Goal: Complete application form

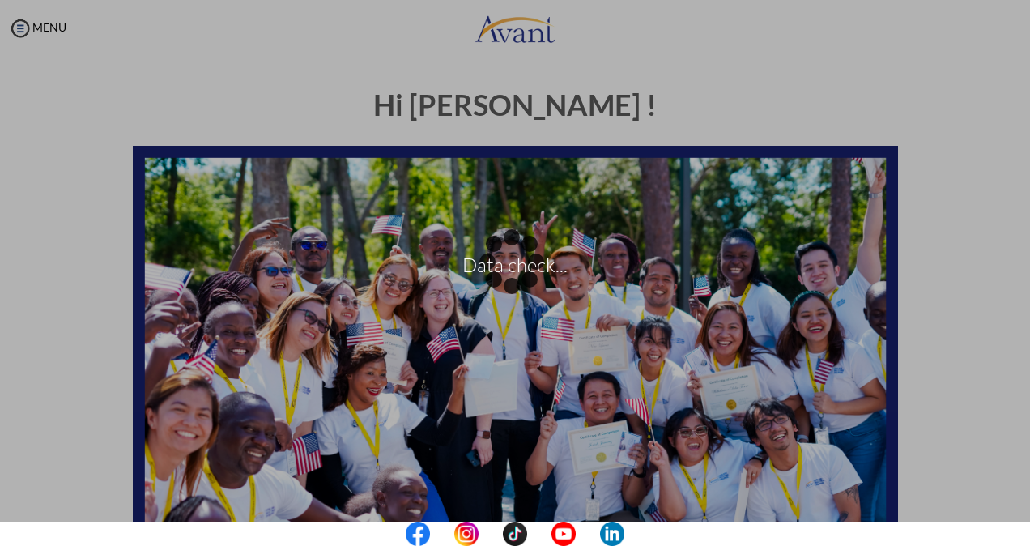
click at [503, 261] on div "Data check..." at bounding box center [514, 272] width 23 height 23
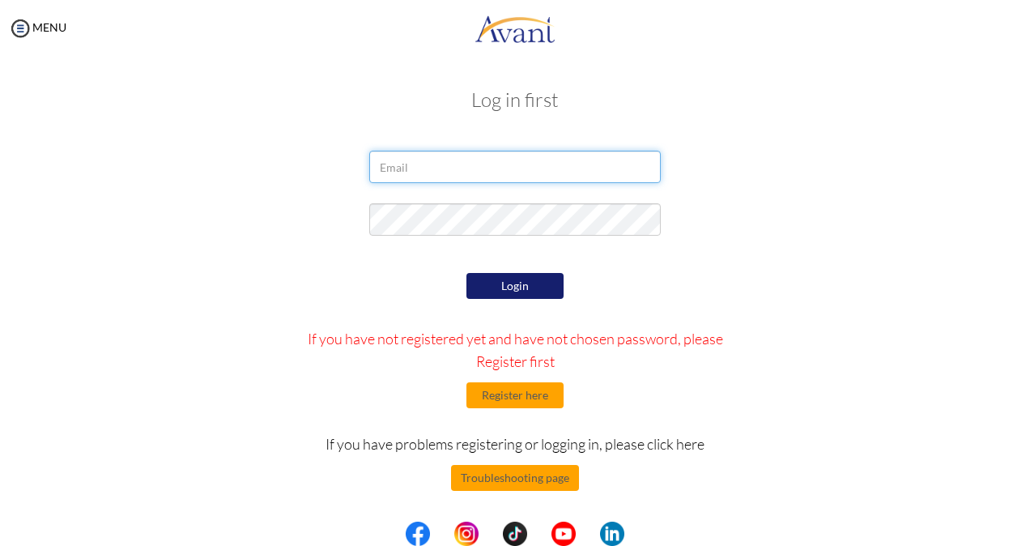
click at [424, 170] on input "email" at bounding box center [514, 167] width 291 height 32
type input "[EMAIL_ADDRESS][PERSON_NAME][DOMAIN_NAME]"
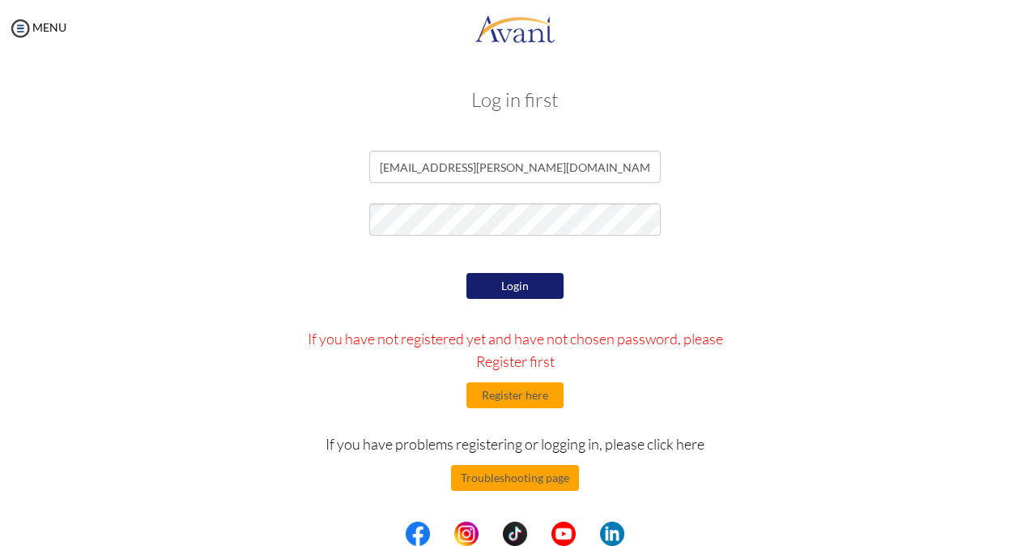
click at [494, 287] on button "Login" at bounding box center [514, 286] width 97 height 26
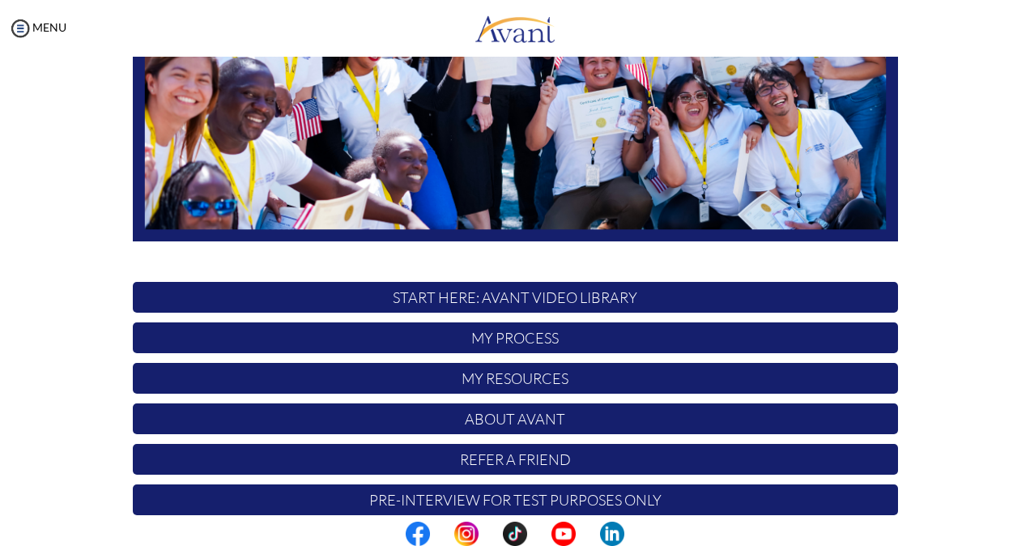
scroll to position [354, 0]
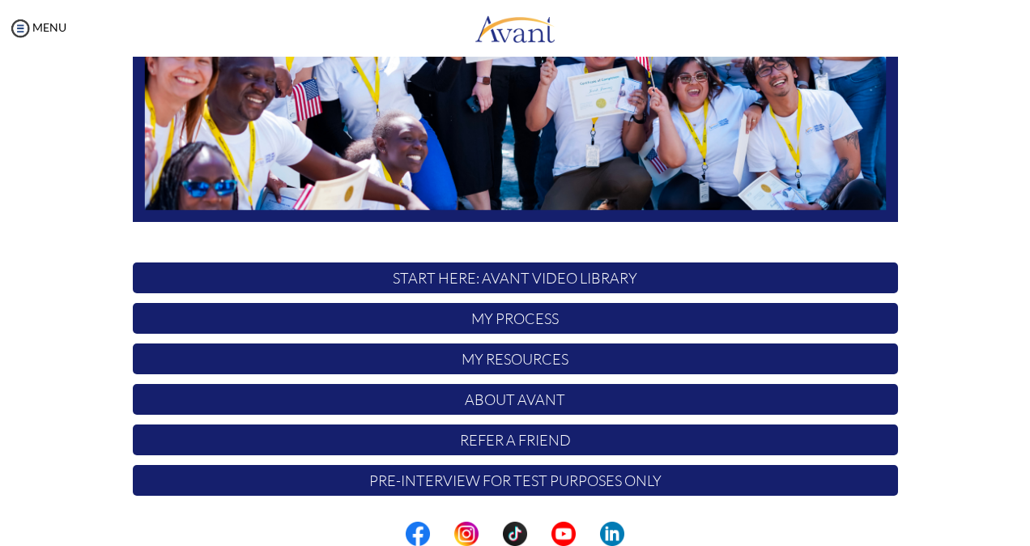
click at [499, 479] on p "Pre-Interview for test purposes only" at bounding box center [515, 480] width 765 height 31
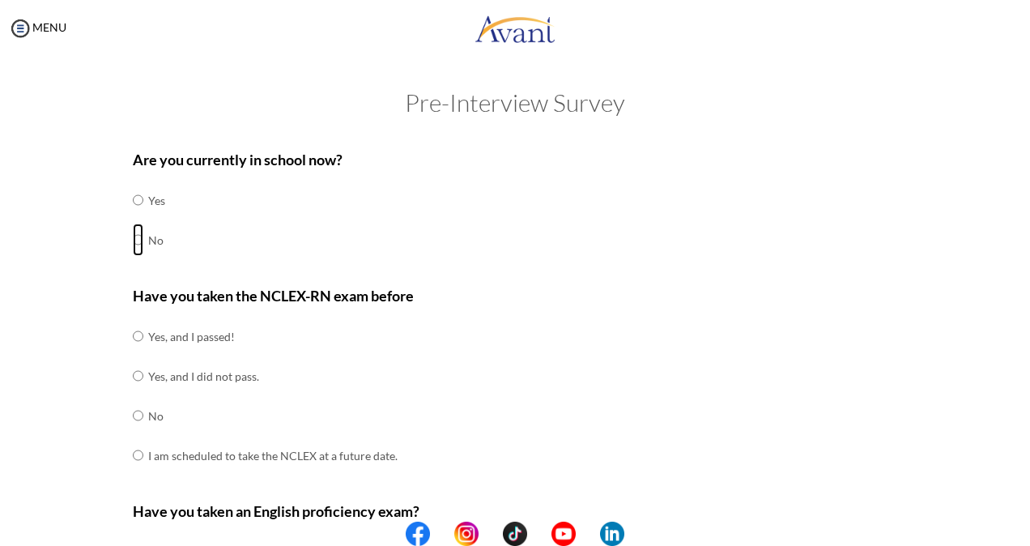
click at [133, 216] on input "radio" at bounding box center [138, 200] width 11 height 32
radio input "true"
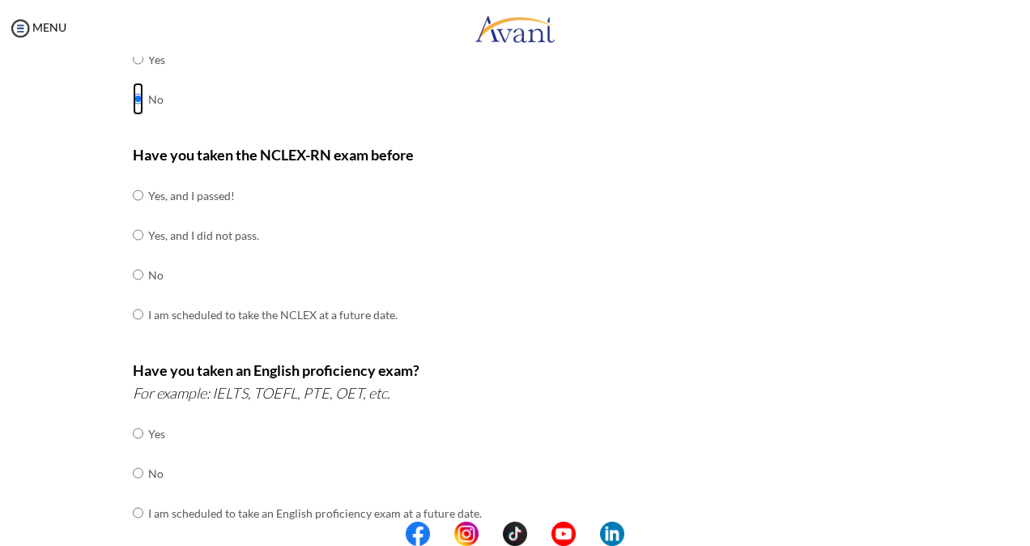
scroll to position [183, 0]
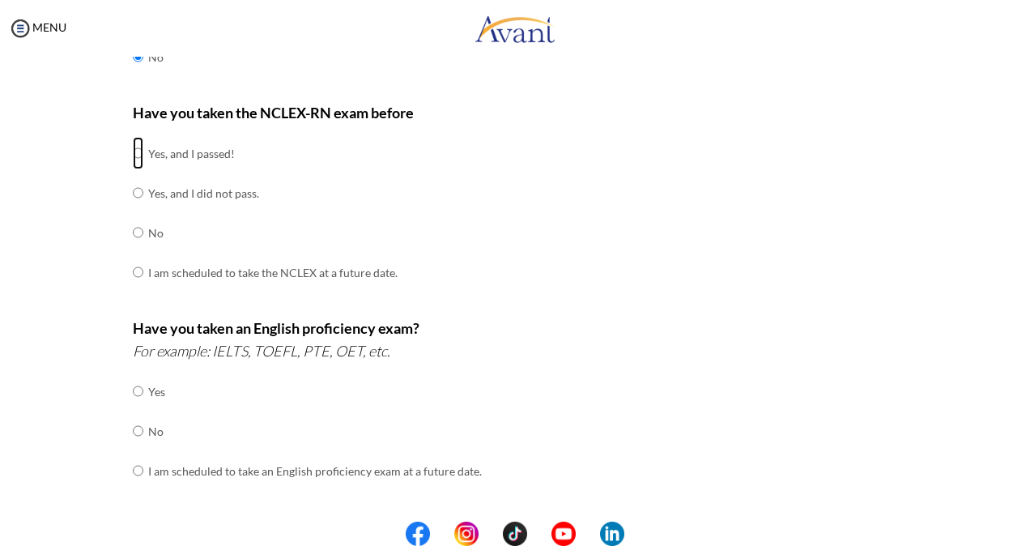
click at [133, 154] on input "radio" at bounding box center [138, 153] width 11 height 32
radio input "true"
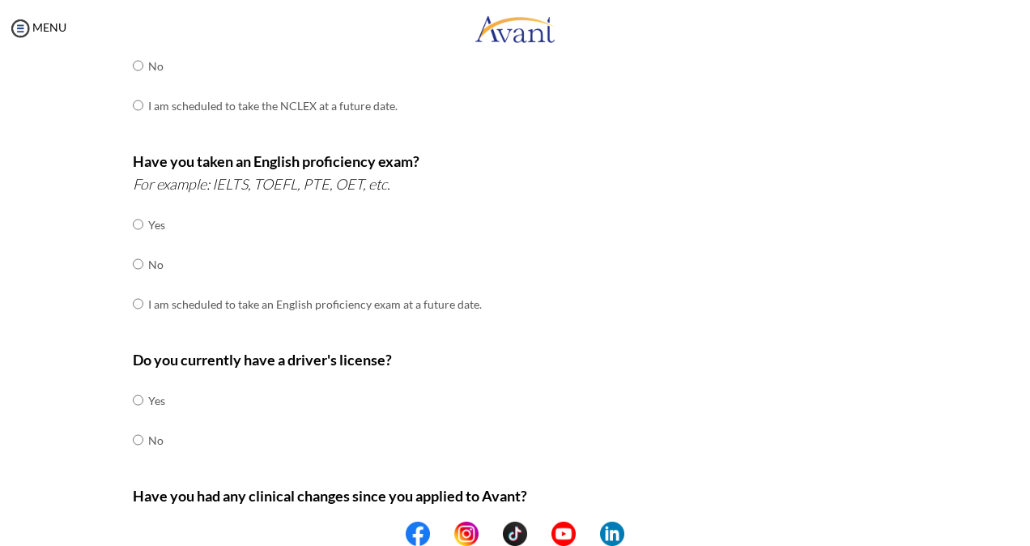
scroll to position [355, 0]
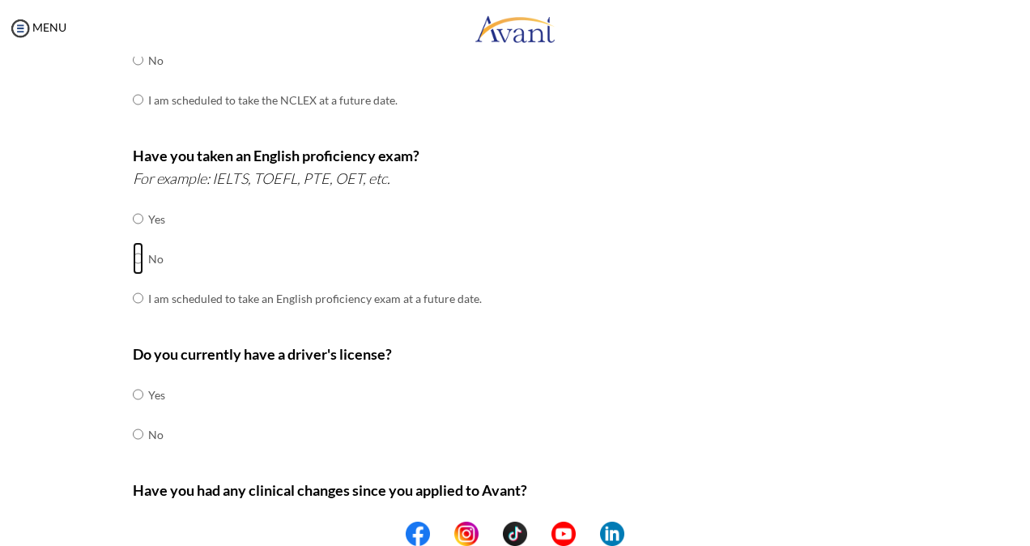
click at [134, 235] on input "radio" at bounding box center [138, 218] width 11 height 32
radio input "true"
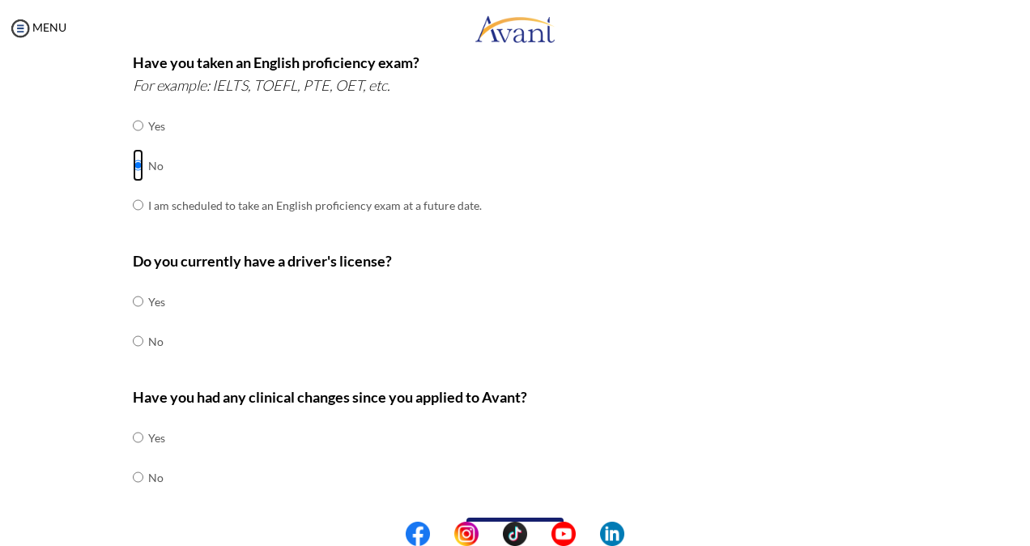
scroll to position [487, 0]
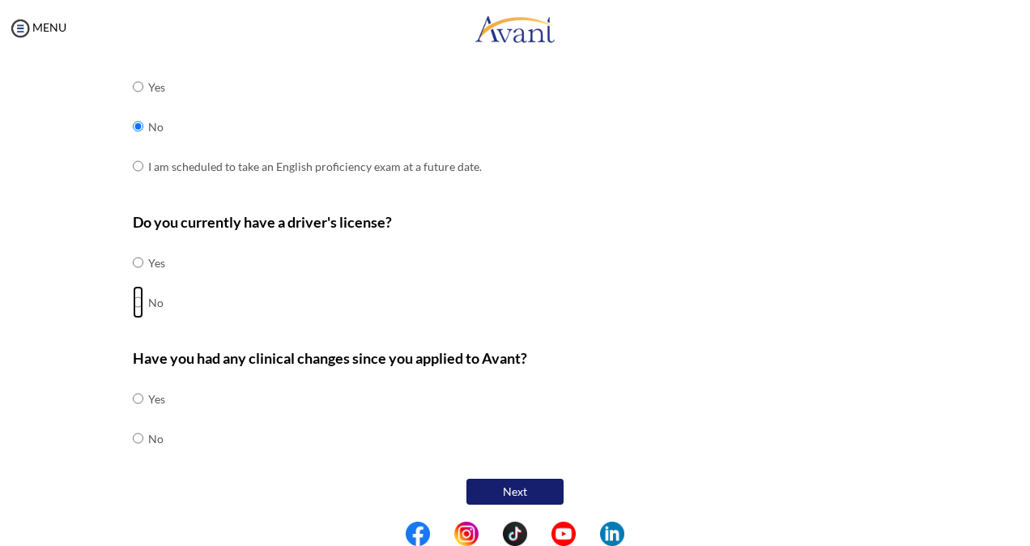
click at [133, 278] on input "radio" at bounding box center [138, 262] width 11 height 32
radio input "true"
click at [133, 414] on input "radio" at bounding box center [138, 398] width 11 height 32
radio input "true"
click at [512, 490] on button "Next" at bounding box center [514, 491] width 97 height 26
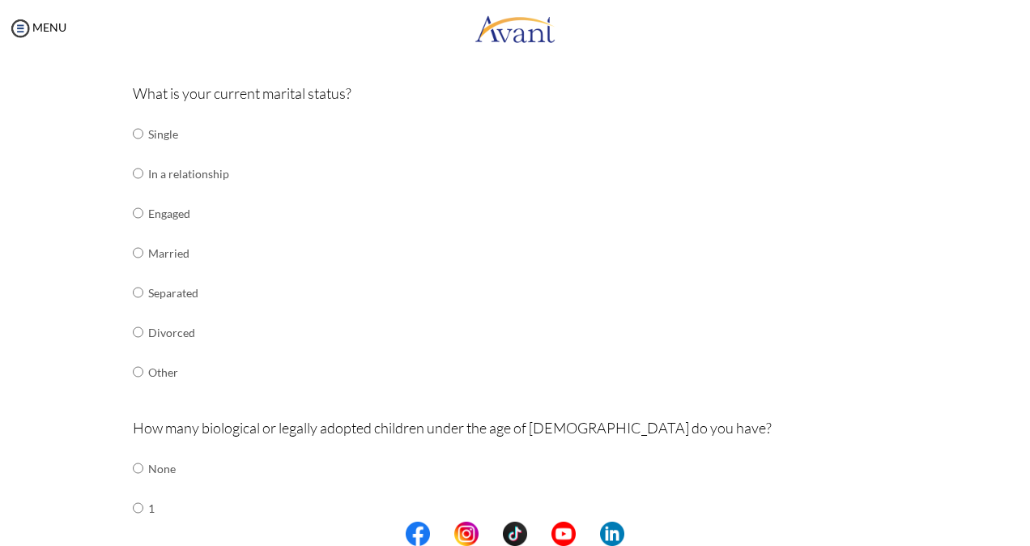
scroll to position [189, 0]
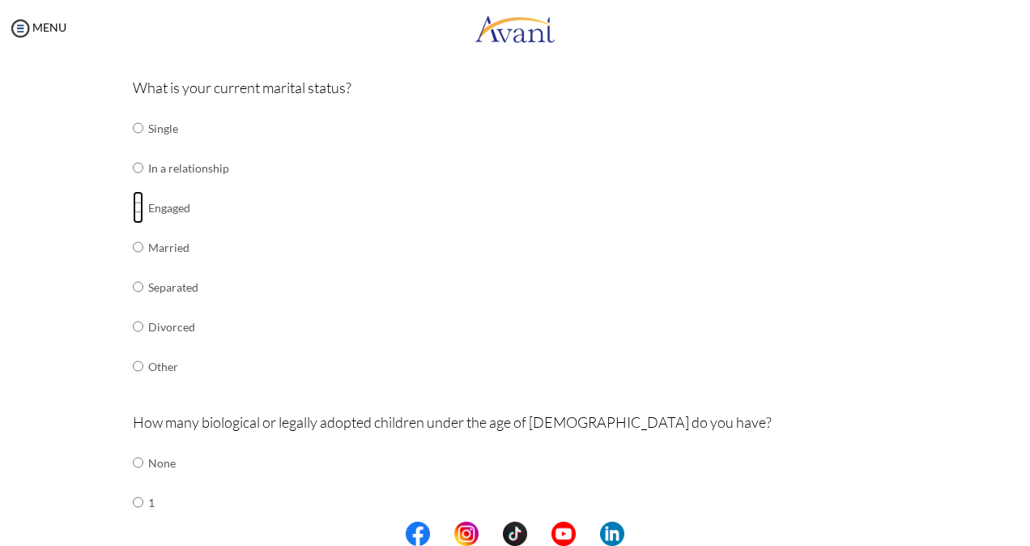
click at [133, 144] on input "radio" at bounding box center [138, 128] width 11 height 32
radio input "true"
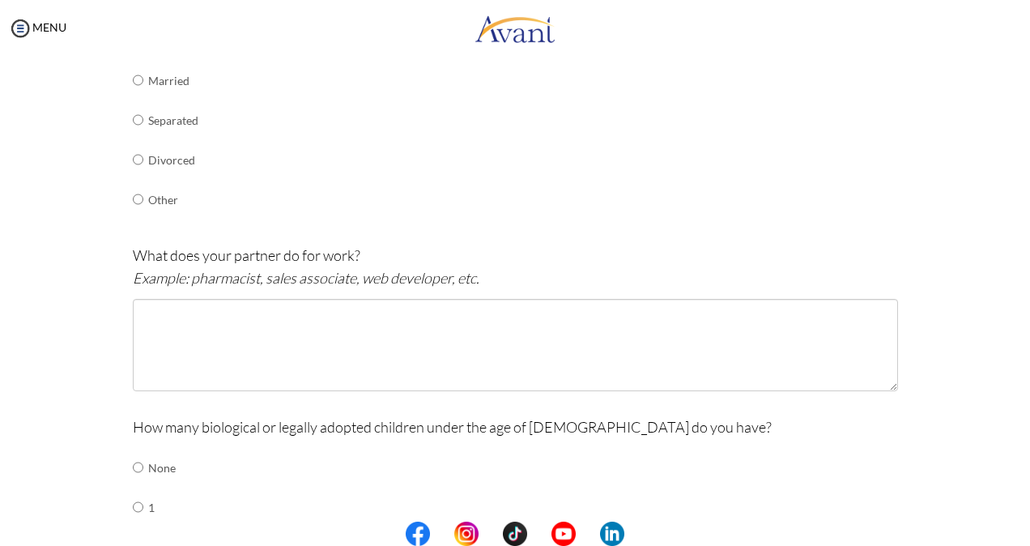
scroll to position [363, 0]
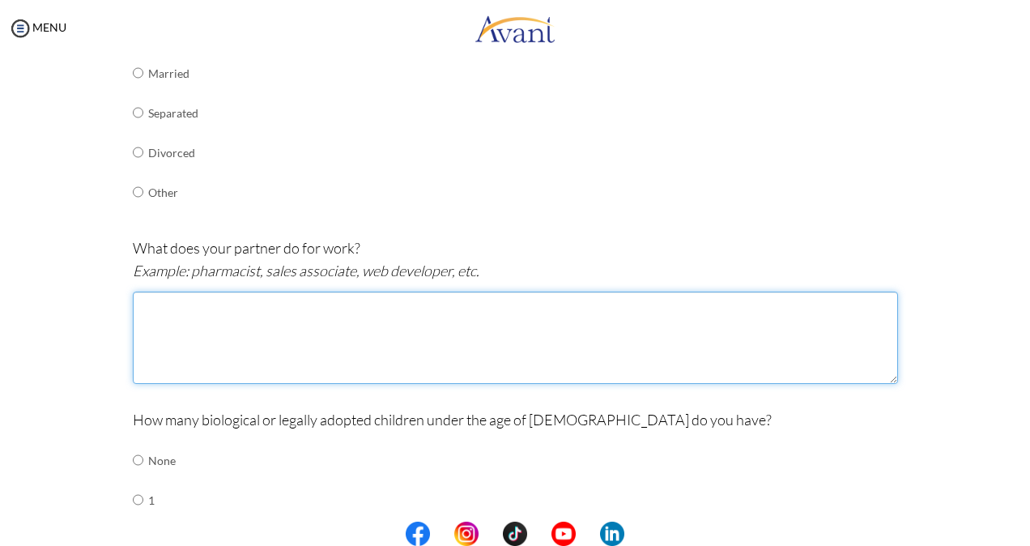
click at [378, 351] on textarea at bounding box center [515, 337] width 765 height 92
type textarea "a"
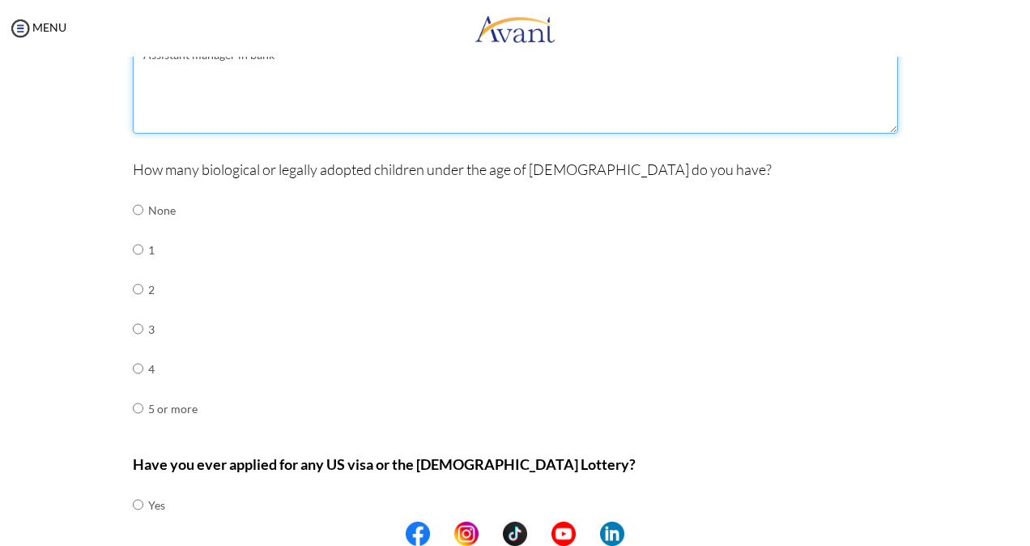
scroll to position [614, 0]
type textarea "Assistant manager in bank"
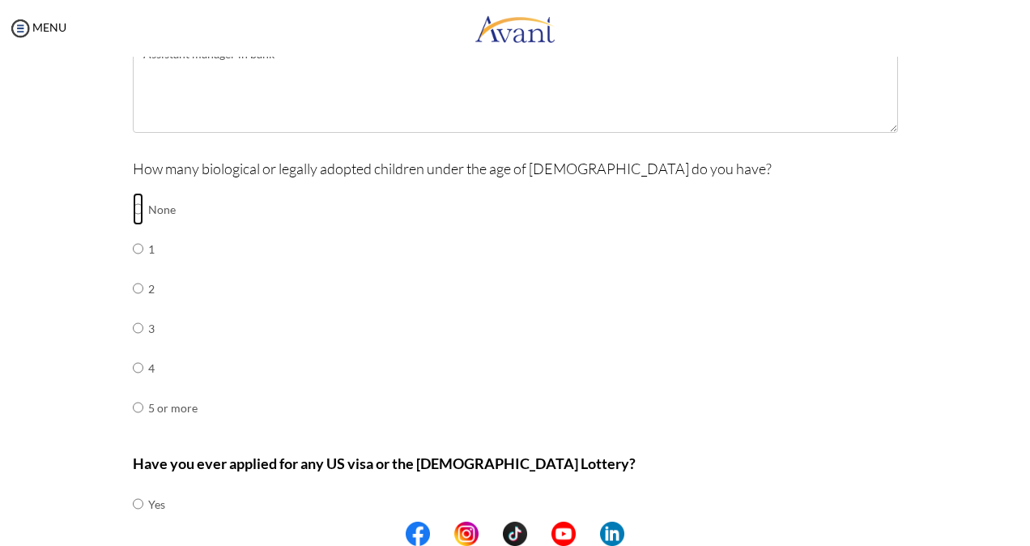
click at [133, 209] on input "radio" at bounding box center [138, 209] width 11 height 32
radio input "true"
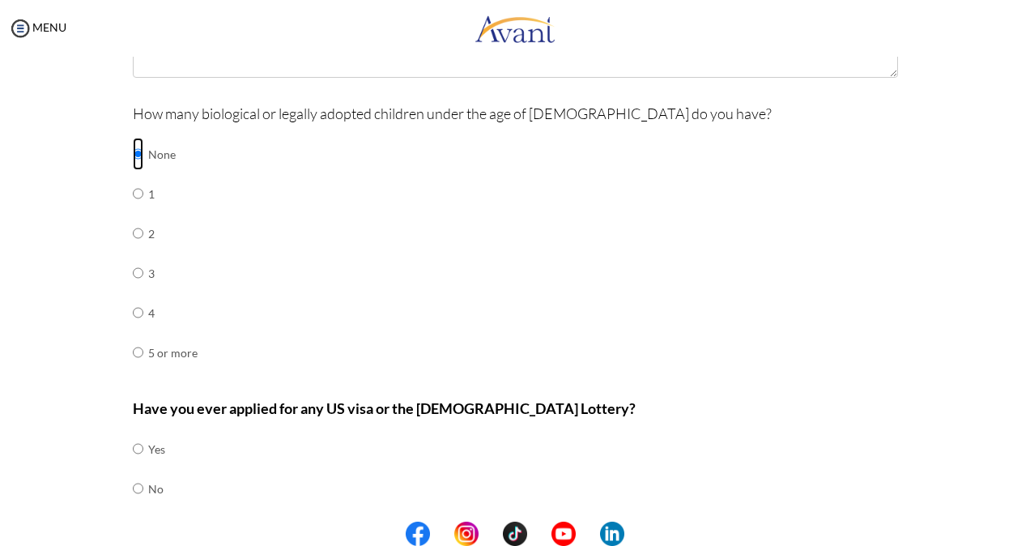
scroll to position [717, 0]
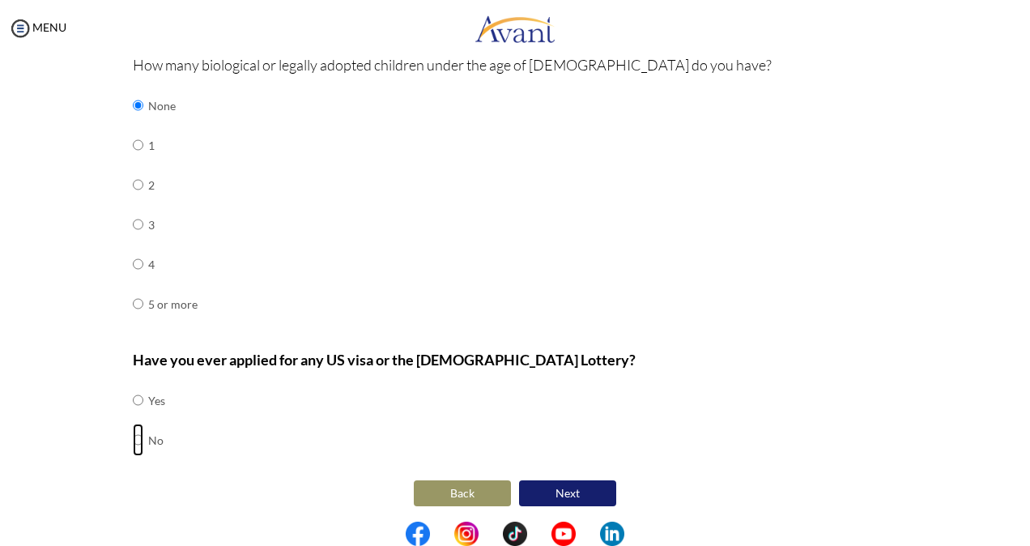
click at [133, 416] on input "radio" at bounding box center [138, 400] width 11 height 32
radio input "true"
click at [526, 489] on button "Next" at bounding box center [567, 493] width 97 height 26
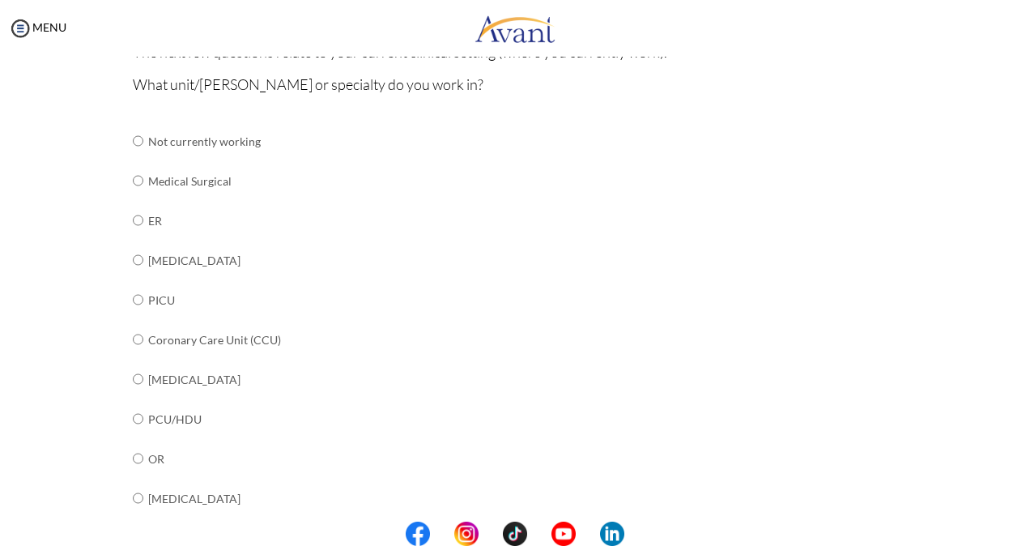
scroll to position [169, 0]
click at [133, 157] on input "radio" at bounding box center [138, 141] width 11 height 32
radio input "true"
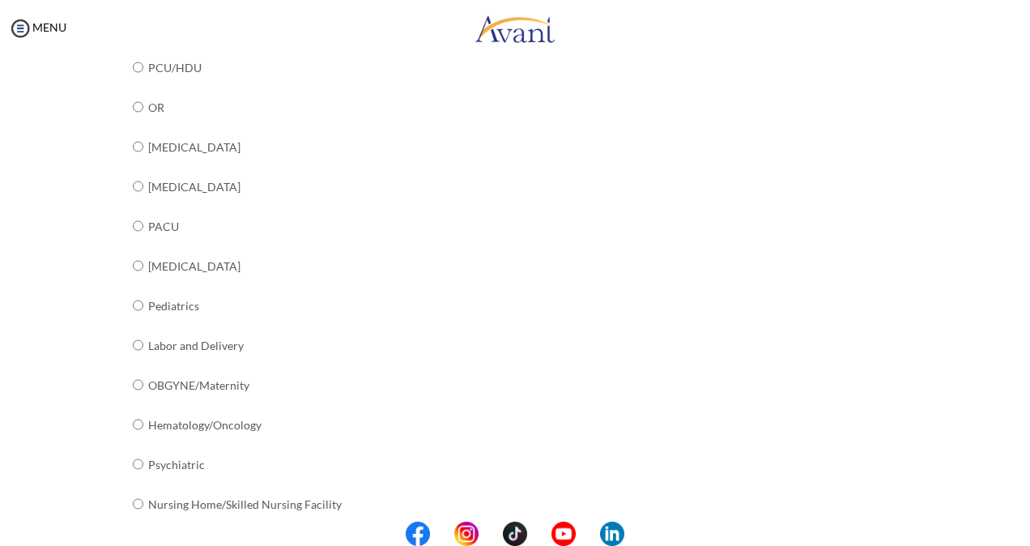
scroll to position [623, 0]
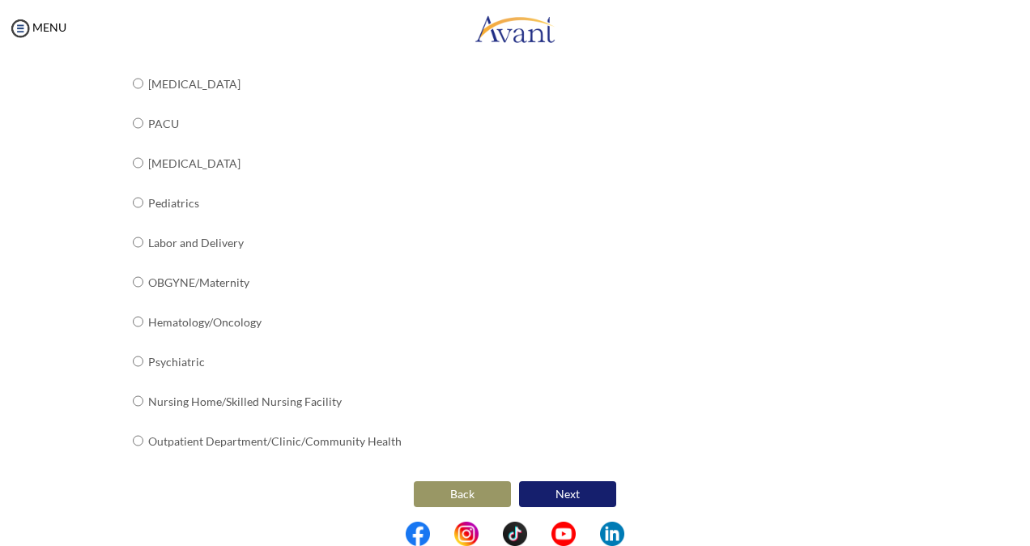
click at [566, 482] on button "Next" at bounding box center [567, 494] width 97 height 26
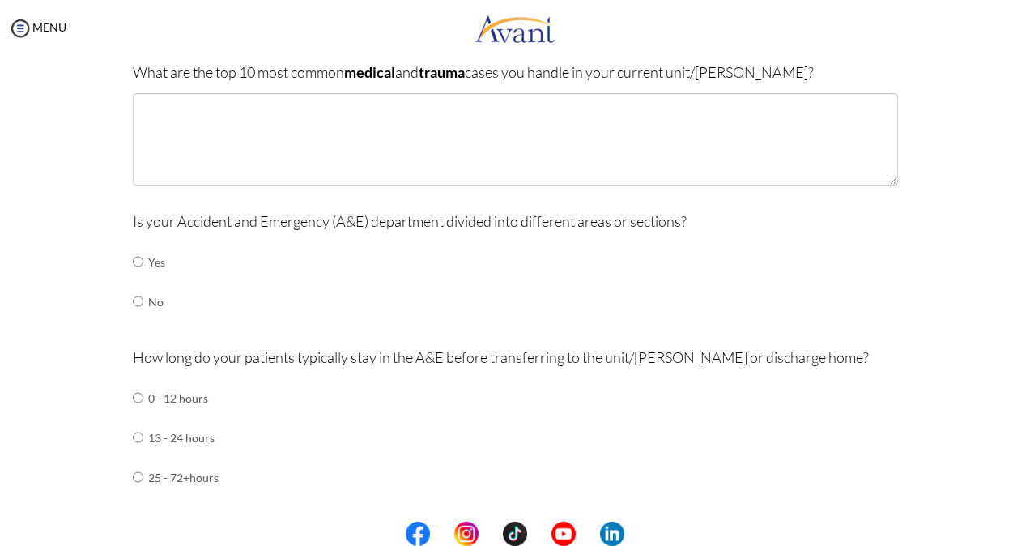
scroll to position [150, 0]
click at [133, 261] on input "radio" at bounding box center [138, 260] width 11 height 32
radio input "true"
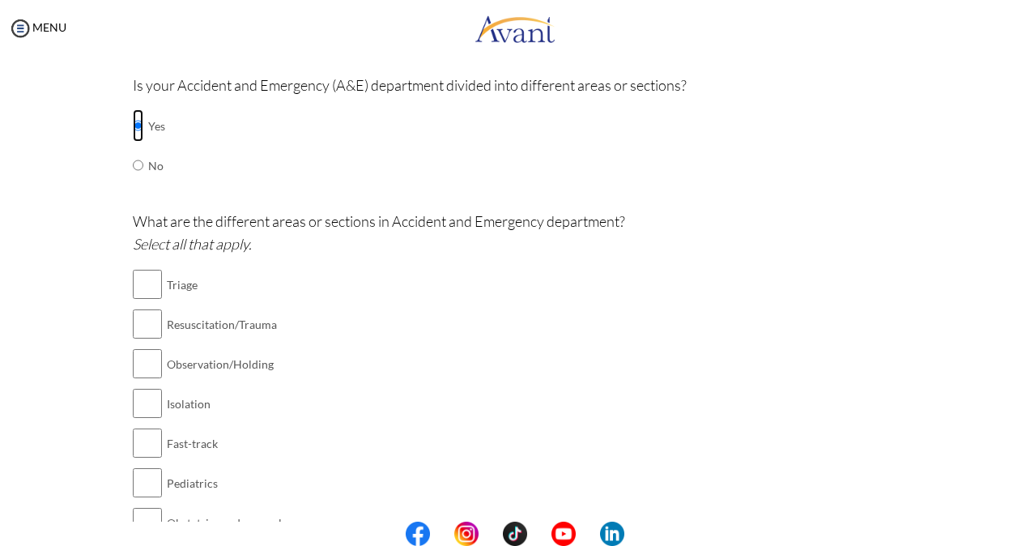
scroll to position [287, 0]
click at [140, 272] on input "checkbox" at bounding box center [147, 282] width 29 height 32
checkbox input "true"
click at [138, 326] on input "checkbox" at bounding box center [147, 322] width 29 height 32
checkbox input "true"
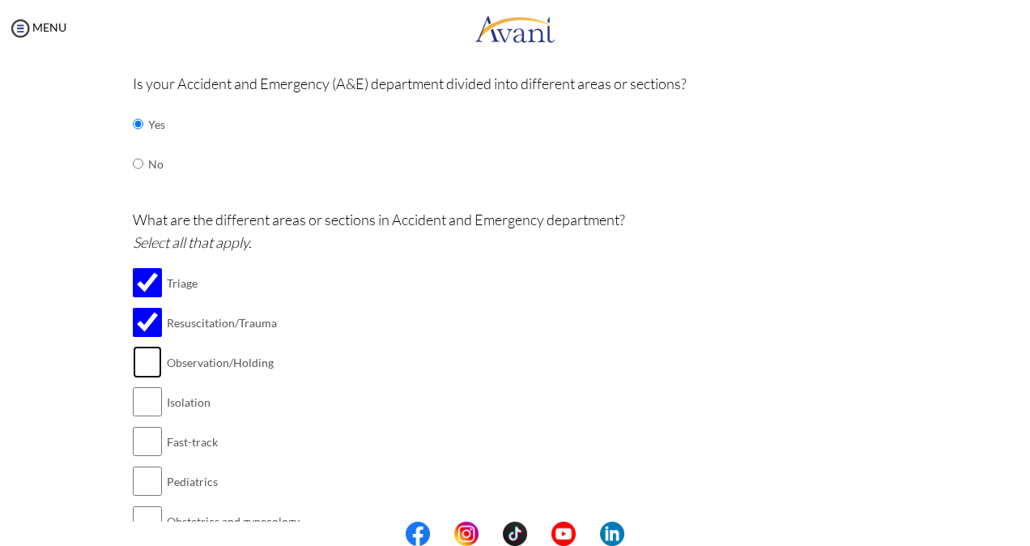
click at [133, 363] on input "checkbox" at bounding box center [147, 362] width 29 height 32
checkbox input "true"
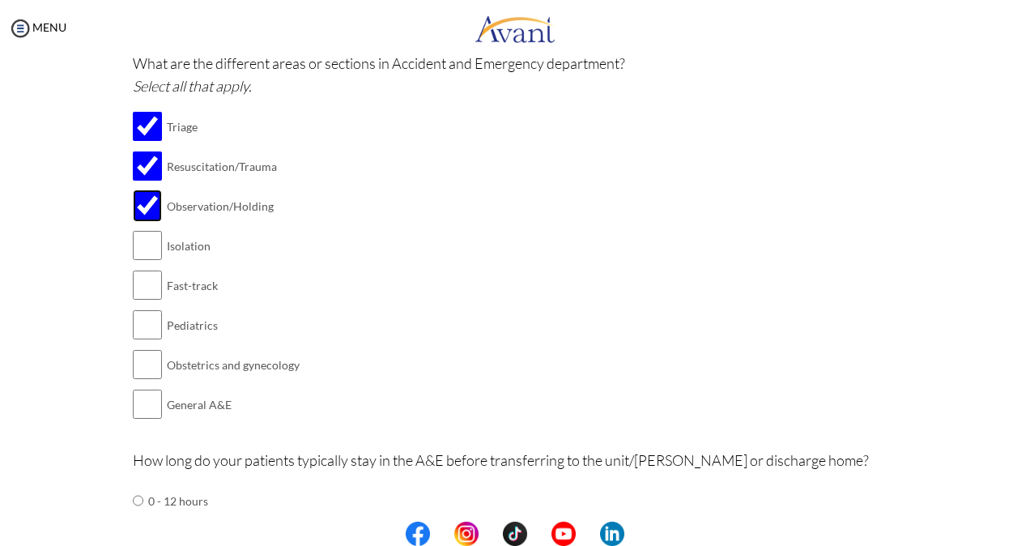
scroll to position [449, 0]
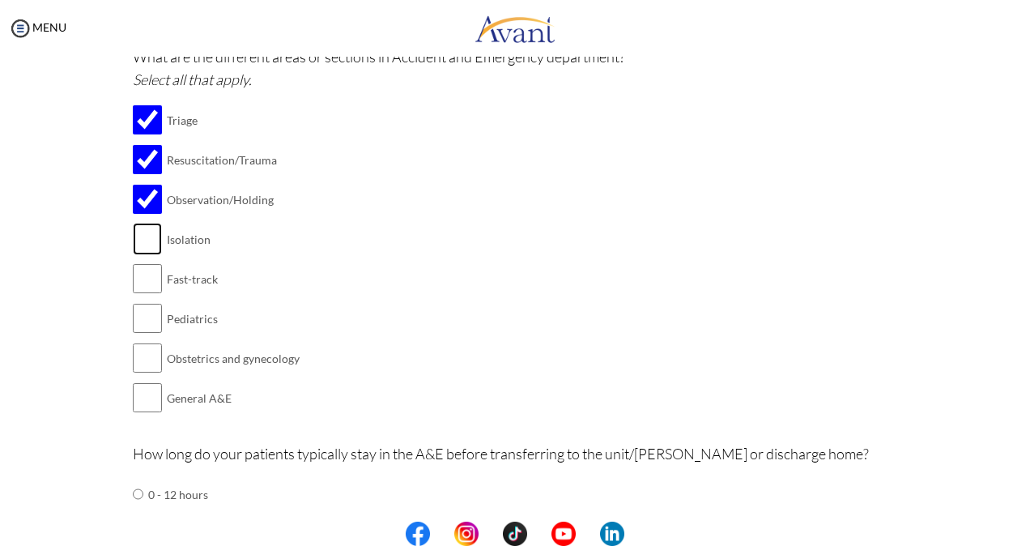
click at [142, 243] on input "checkbox" at bounding box center [147, 239] width 29 height 32
checkbox input "true"
click at [142, 392] on input "checkbox" at bounding box center [147, 397] width 29 height 32
checkbox input "true"
click at [135, 279] on input "checkbox" at bounding box center [147, 278] width 29 height 32
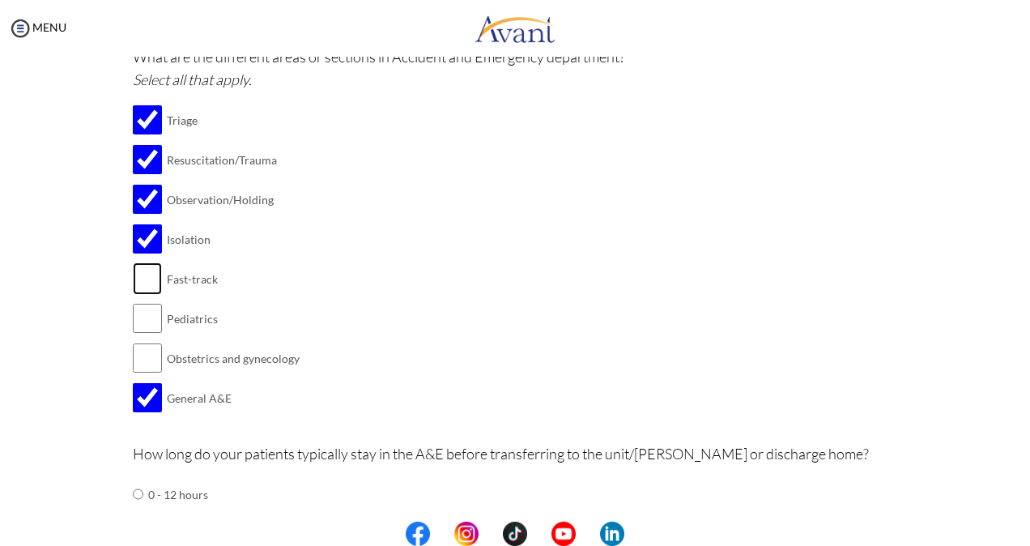
checkbox input "true"
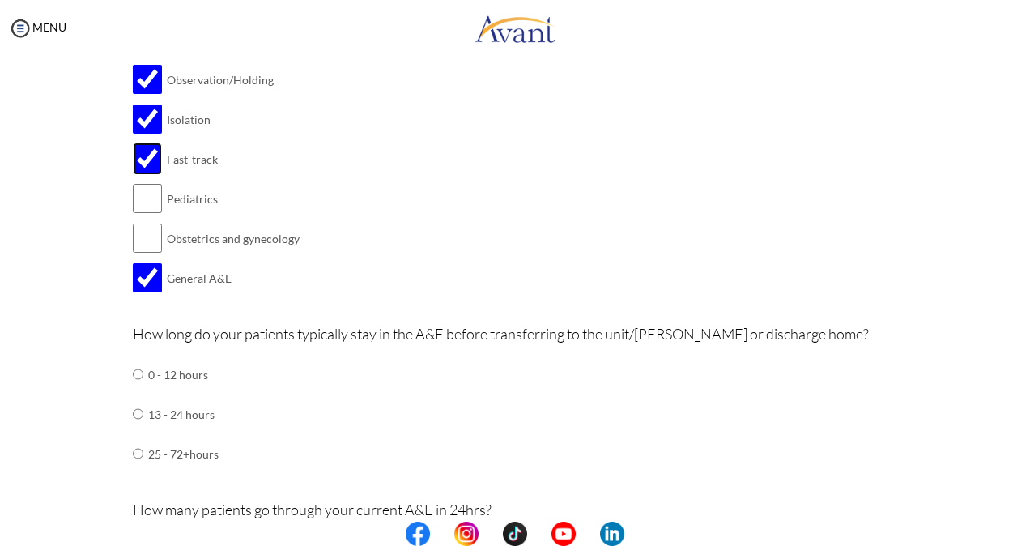
scroll to position [619, 0]
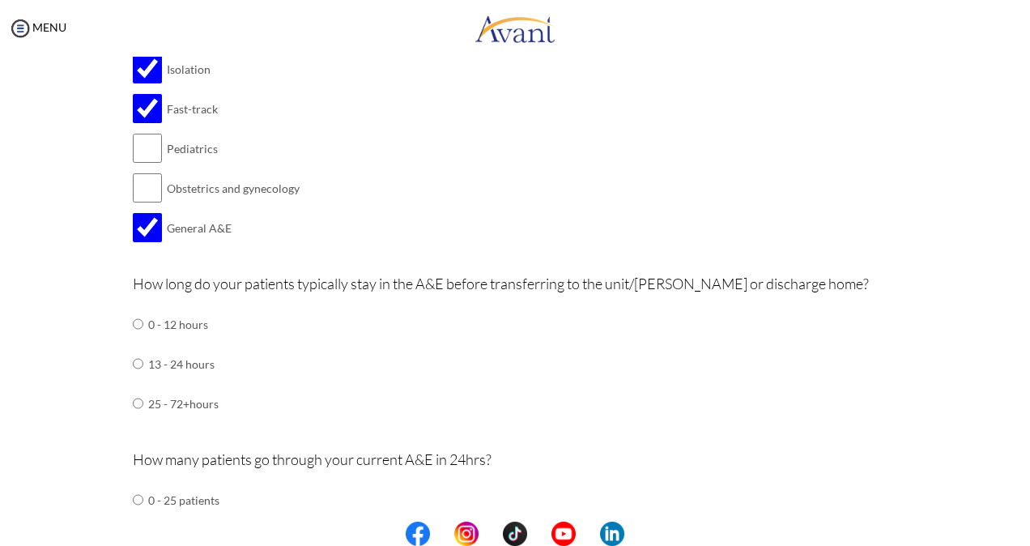
click at [133, 322] on input "radio" at bounding box center [138, 324] width 11 height 32
radio input "true"
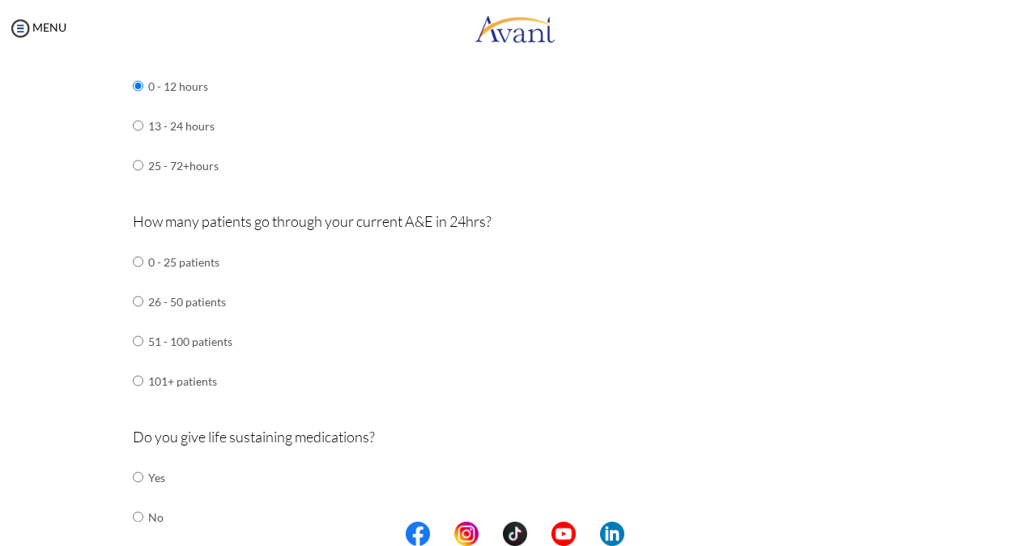
scroll to position [869, 0]
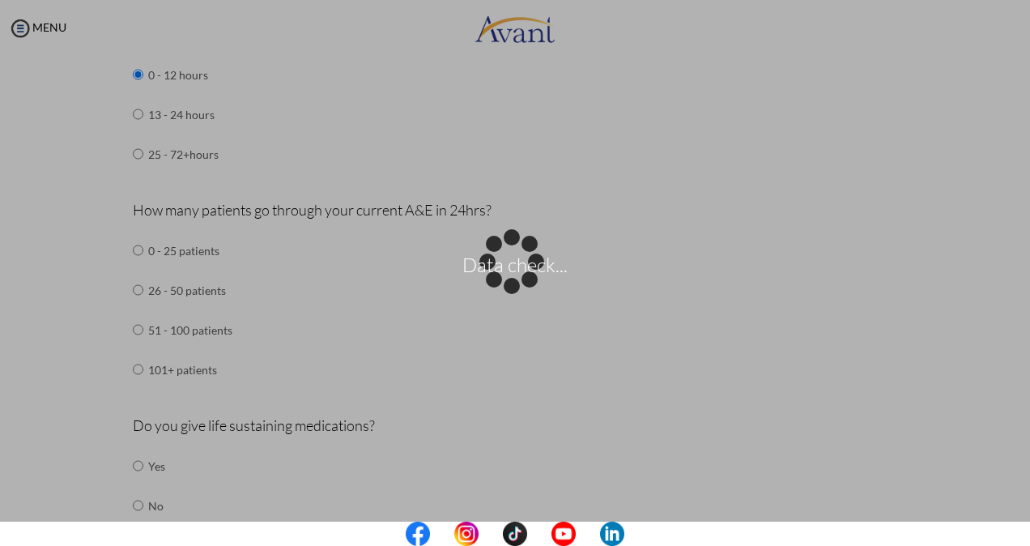
click at [503, 284] on div "Data check..." at bounding box center [514, 272] width 23 height 23
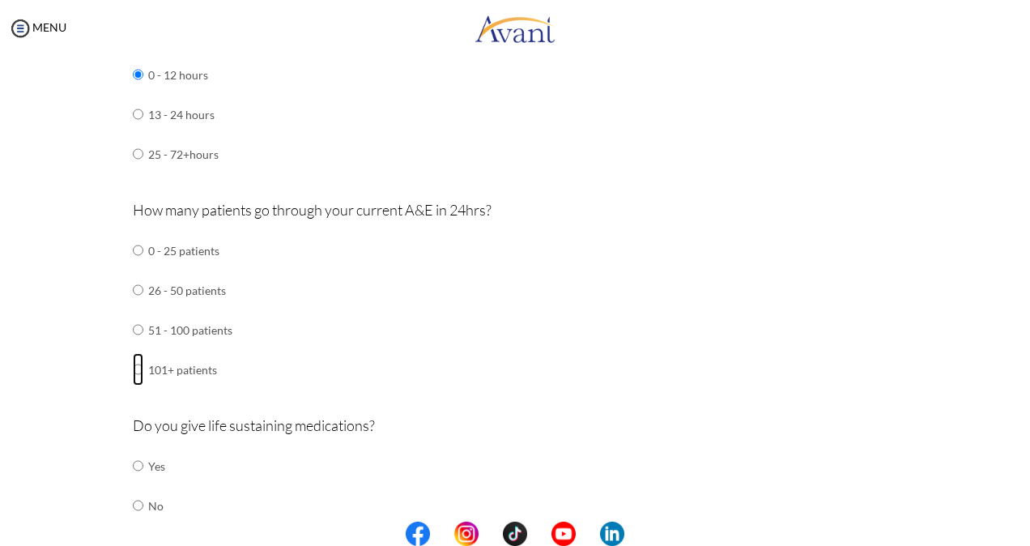
click at [133, 266] on input "radio" at bounding box center [138, 250] width 11 height 32
radio input "true"
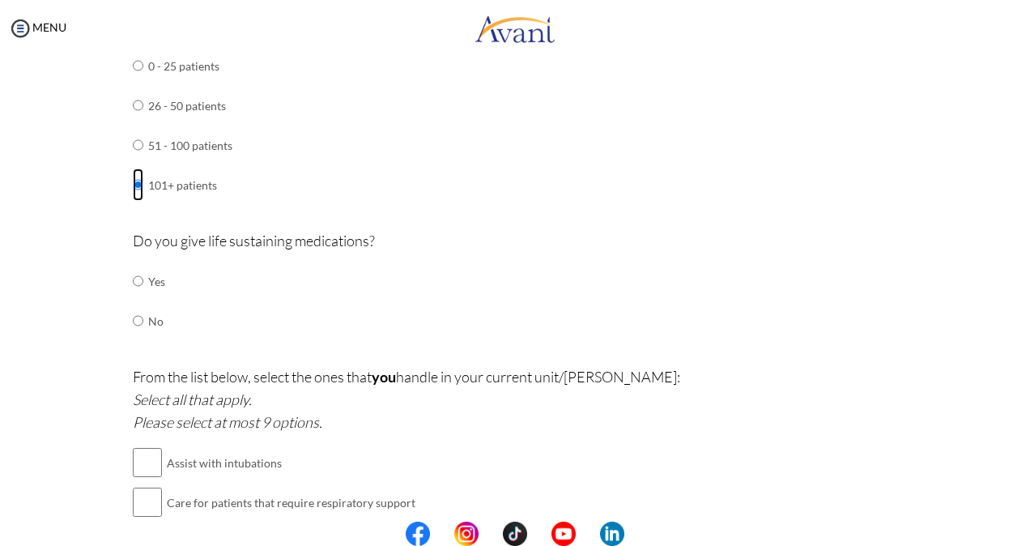
scroll to position [1077, 0]
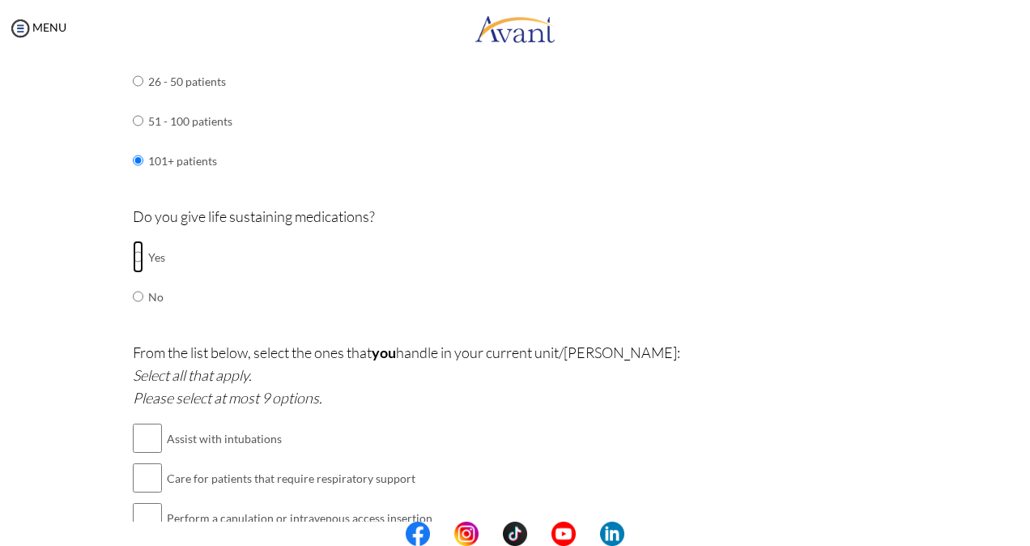
click at [133, 253] on input "radio" at bounding box center [138, 256] width 11 height 32
radio input "true"
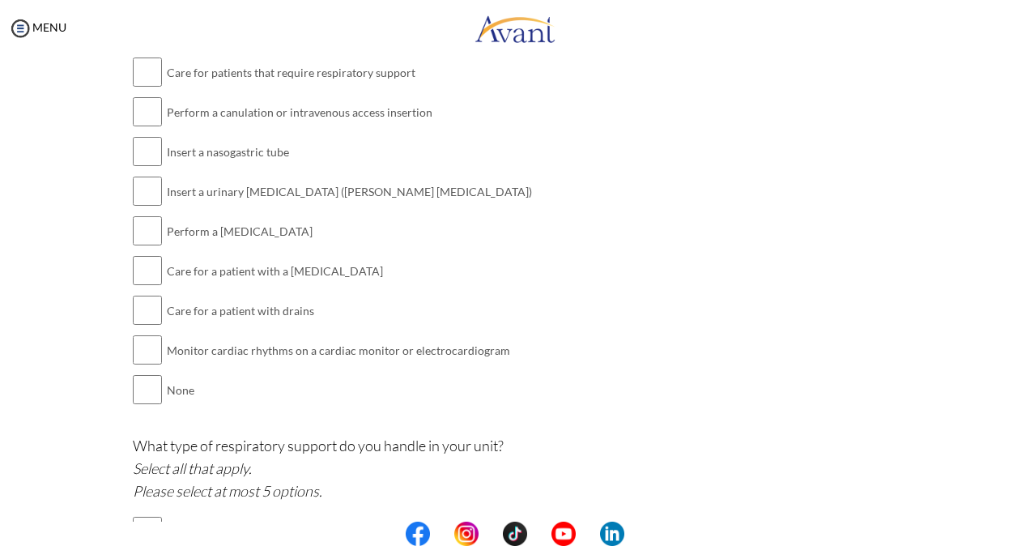
scroll to position [1633, 0]
click at [138, 99] on input "checkbox" at bounding box center [147, 111] width 29 height 32
checkbox input "true"
click at [146, 140] on input "checkbox" at bounding box center [147, 150] width 29 height 32
checkbox input "true"
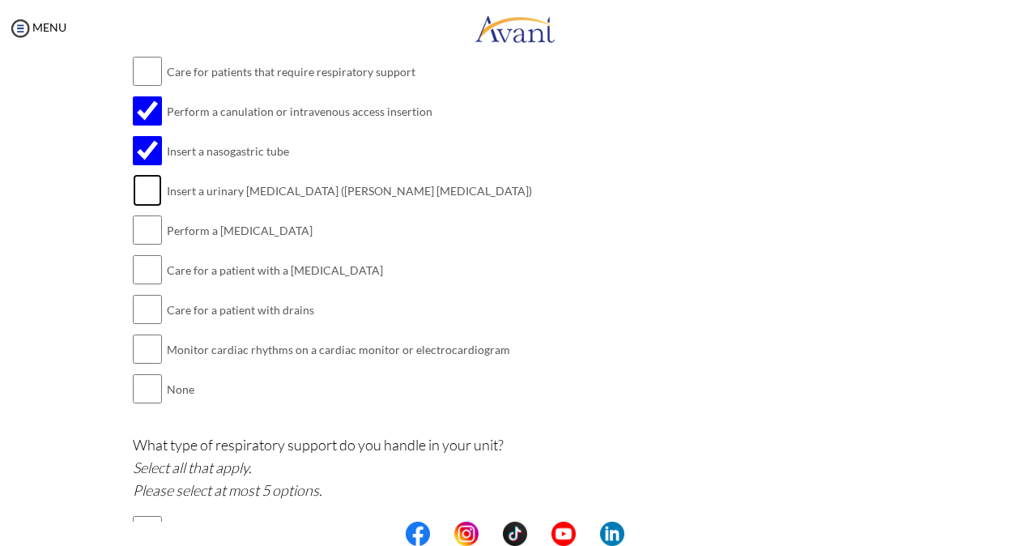
click at [136, 186] on input "checkbox" at bounding box center [147, 190] width 29 height 32
checkbox input "true"
click at [152, 219] on input "checkbox" at bounding box center [147, 230] width 29 height 32
checkbox input "true"
click at [146, 264] on input "checkbox" at bounding box center [147, 269] width 29 height 32
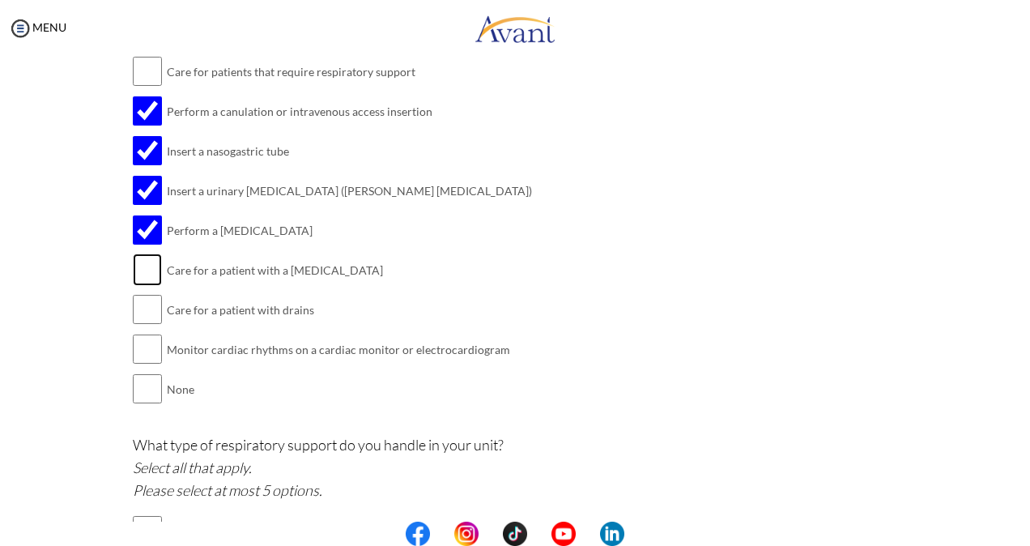
checkbox input "true"
click at [143, 298] on input "checkbox" at bounding box center [147, 309] width 29 height 32
checkbox input "true"
click at [142, 259] on input "checkbox" at bounding box center [147, 269] width 29 height 32
checkbox input "false"
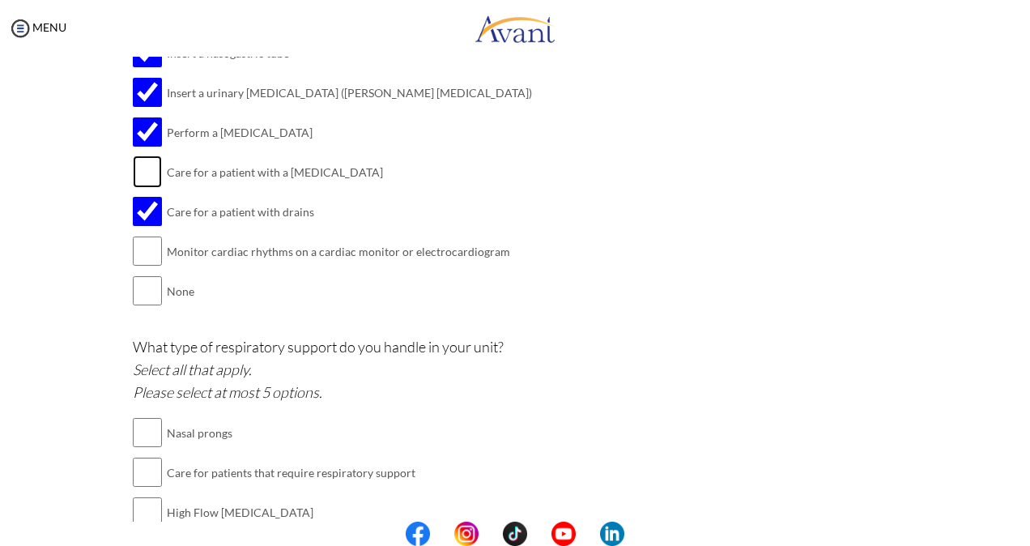
scroll to position [1741, 0]
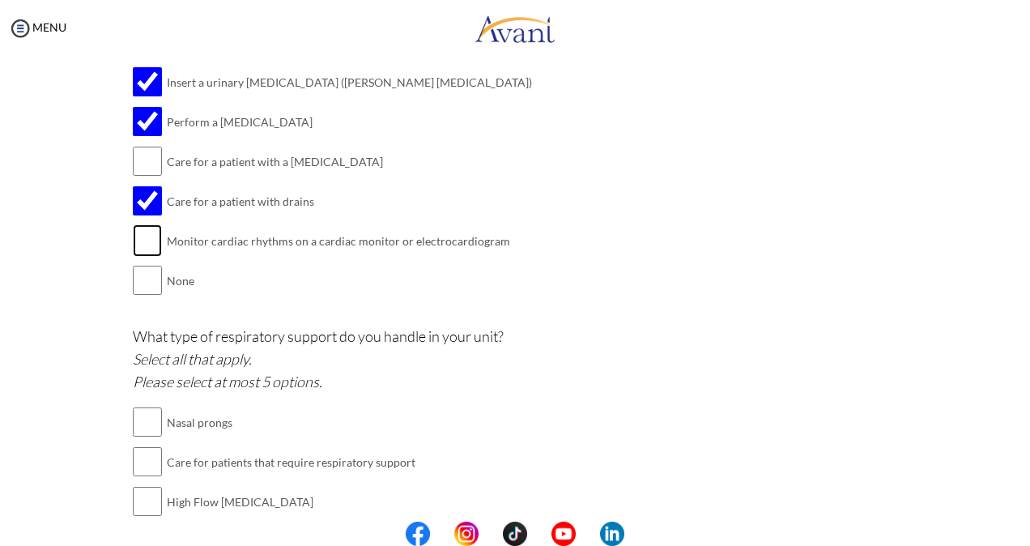
click at [148, 233] on input "checkbox" at bounding box center [147, 240] width 29 height 32
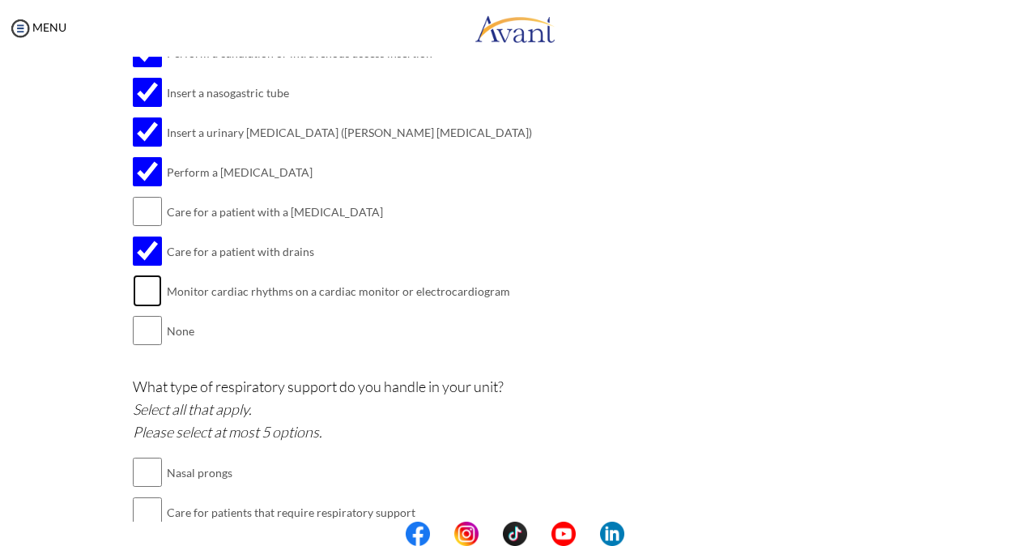
scroll to position [1688, 0]
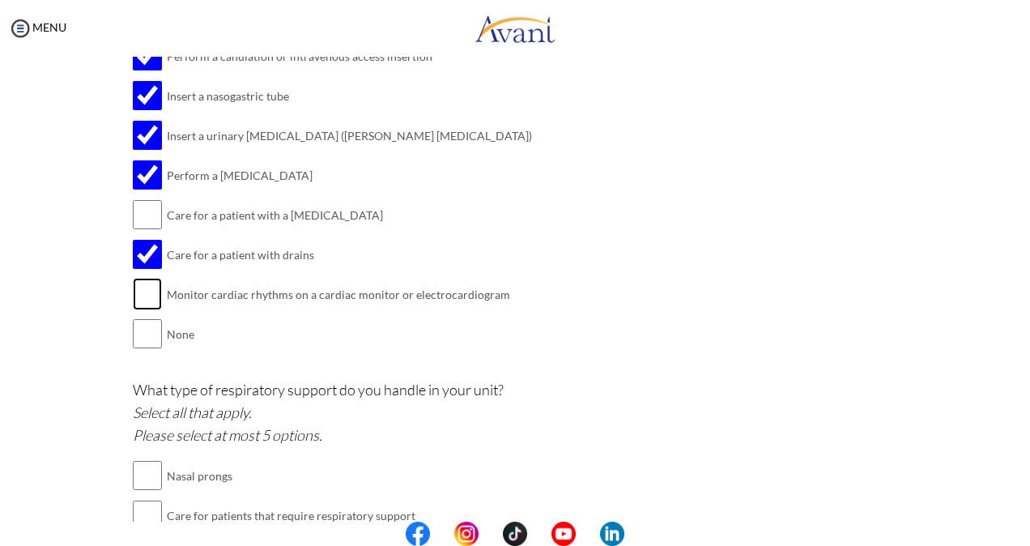
click at [151, 278] on input "checkbox" at bounding box center [147, 294] width 29 height 32
checkbox input "true"
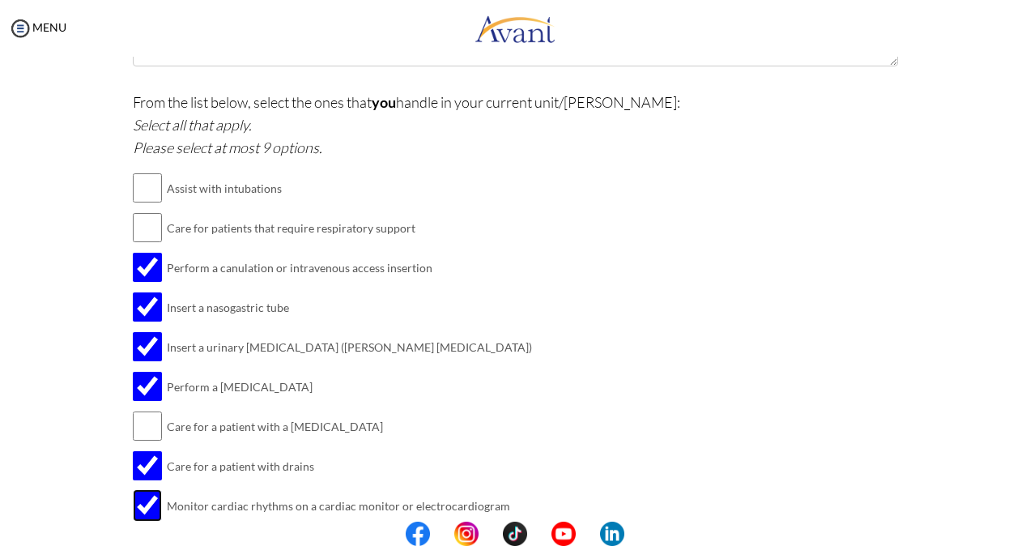
scroll to position [1476, 0]
click at [144, 182] on input "checkbox" at bounding box center [147, 188] width 29 height 32
checkbox input "true"
click at [148, 229] on input "checkbox" at bounding box center [147, 228] width 29 height 32
checkbox input "true"
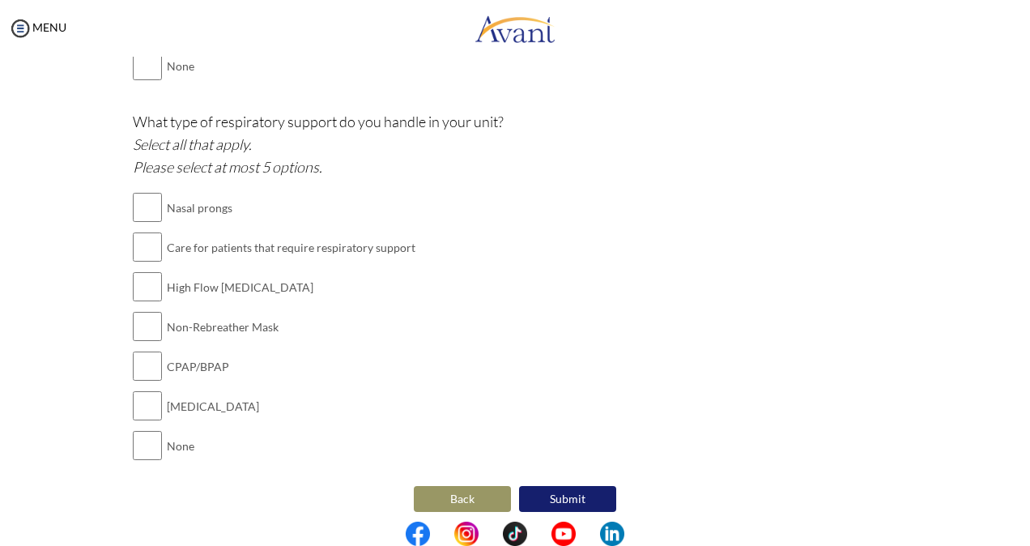
scroll to position [1955, 0]
click at [137, 192] on input "checkbox" at bounding box center [147, 208] width 29 height 32
checkbox input "true"
click at [138, 274] on input "checkbox" at bounding box center [147, 287] width 29 height 32
checkbox input "true"
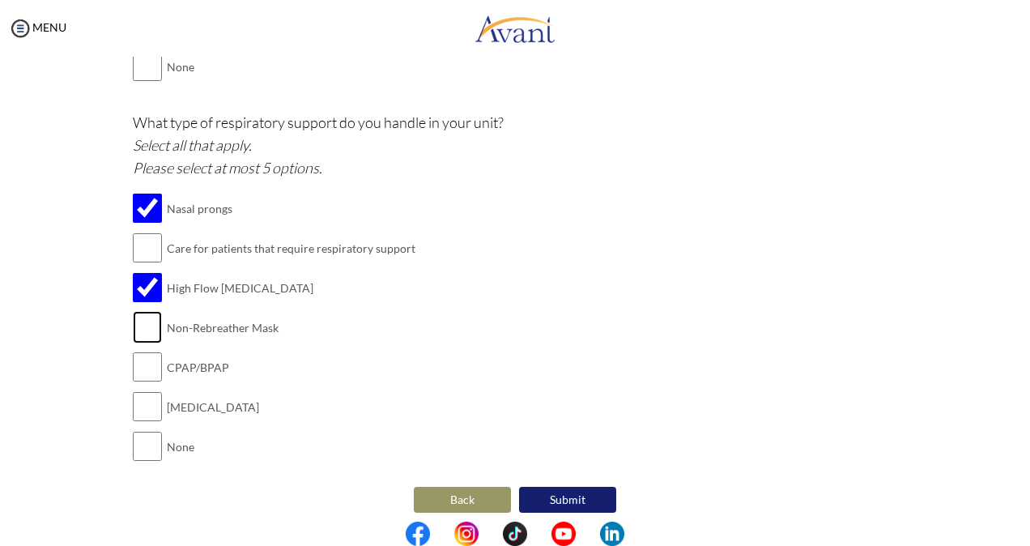
click at [141, 311] on input "checkbox" at bounding box center [147, 327] width 29 height 32
checkbox input "true"
click at [137, 238] on input "checkbox" at bounding box center [147, 247] width 29 height 32
checkbox input "true"
click at [143, 359] on input "checkbox" at bounding box center [147, 366] width 29 height 32
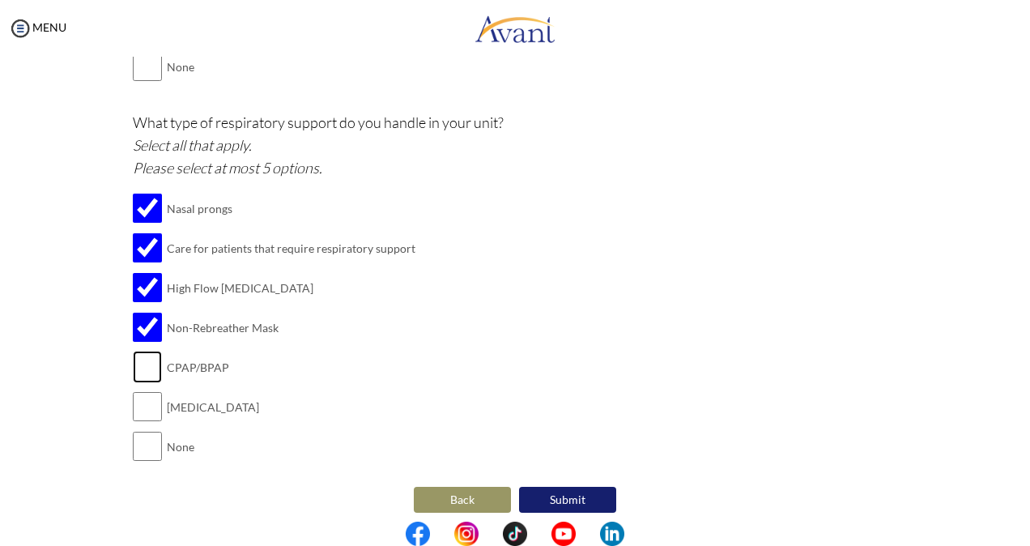
checkbox input "true"
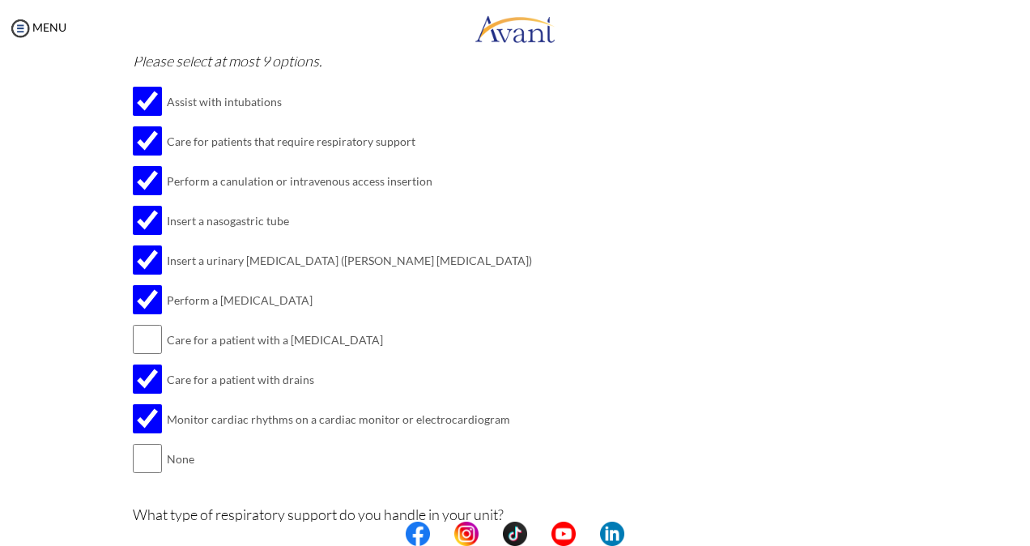
scroll to position [1560, 0]
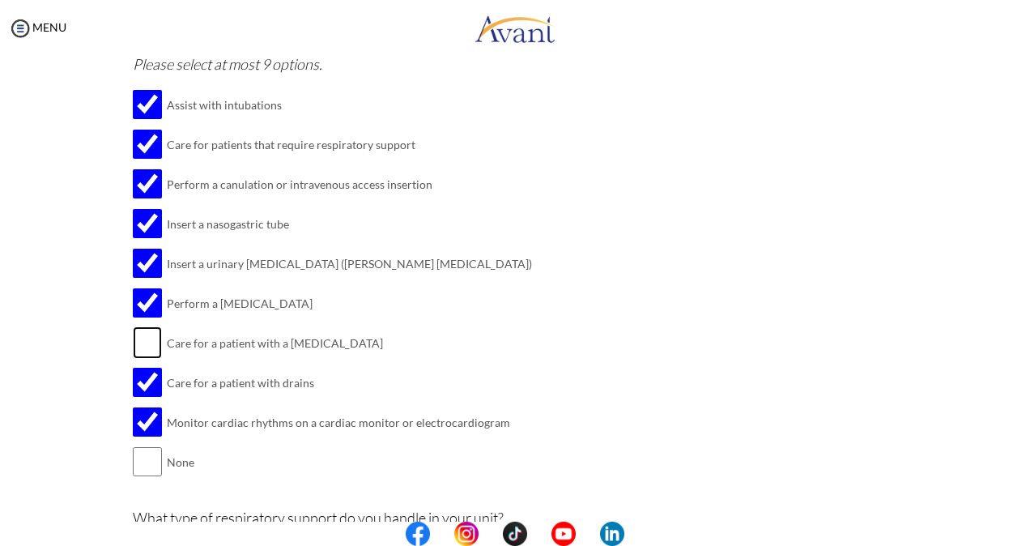
click at [142, 335] on input "checkbox" at bounding box center [147, 342] width 29 height 32
checkbox input "true"
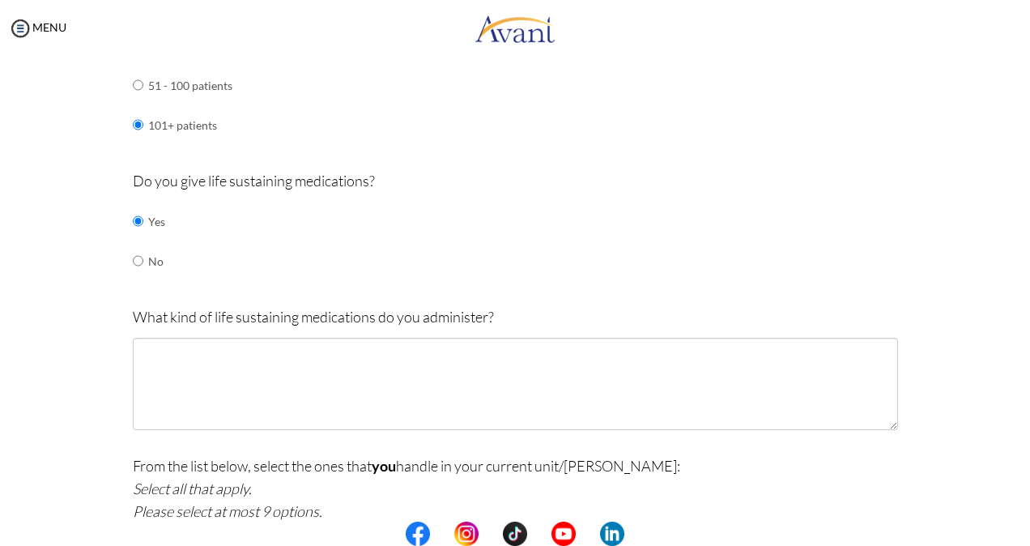
scroll to position [1111, 0]
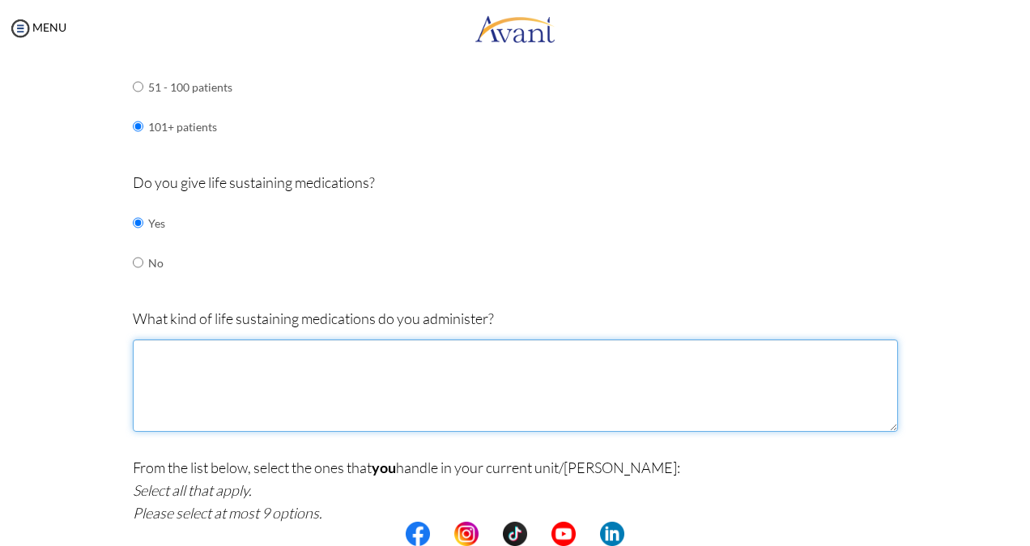
click at [312, 358] on textarea at bounding box center [515, 385] width 765 height 92
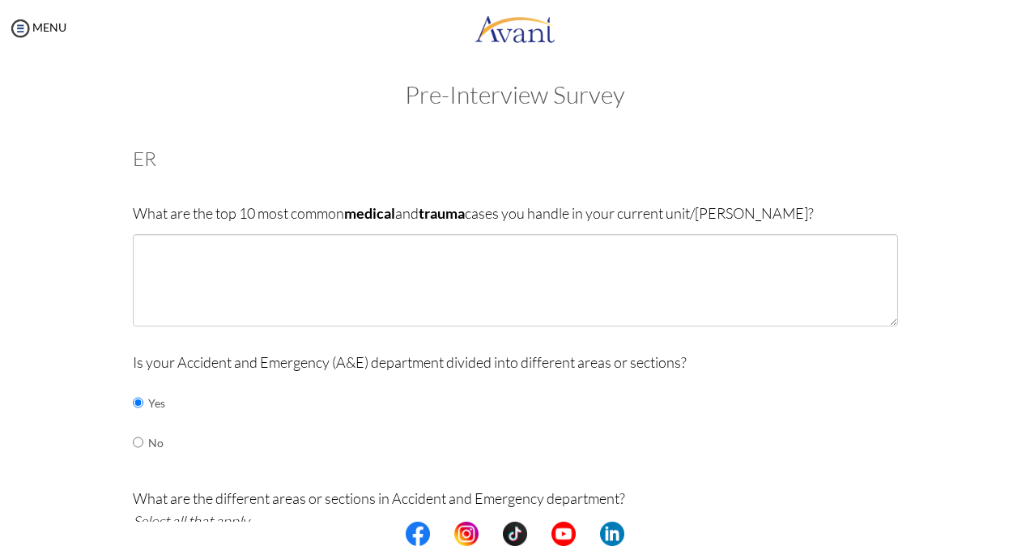
scroll to position [0, 0]
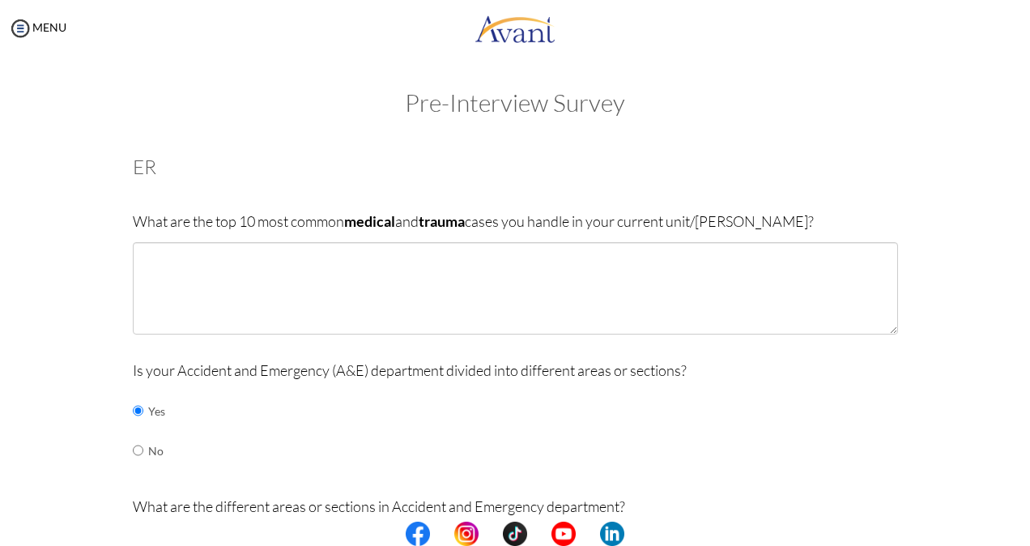
type textarea "[MEDICAL_DATA] GTN Electrolytes Antibiotics [MEDICAL_DATA]"
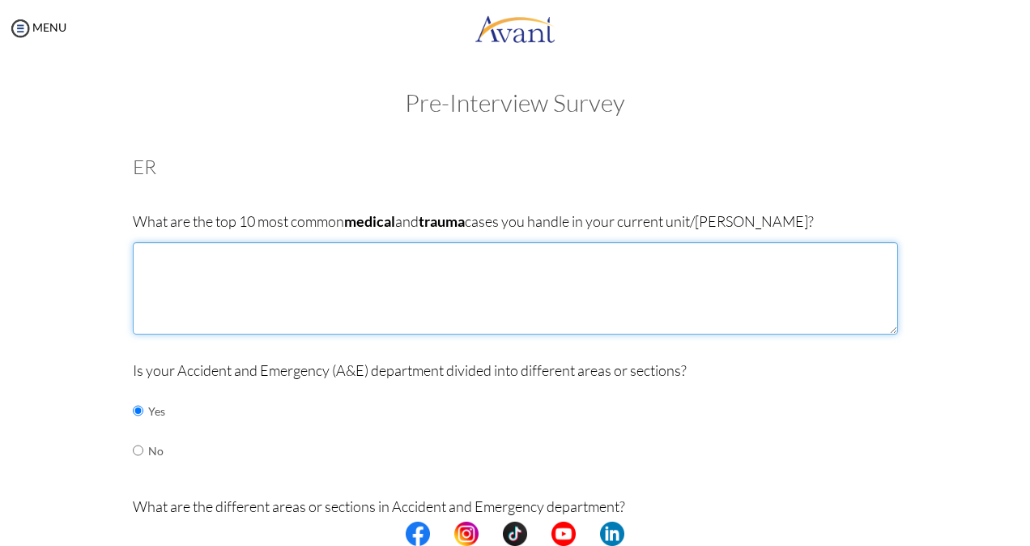
click at [133, 269] on textarea at bounding box center [515, 288] width 765 height 92
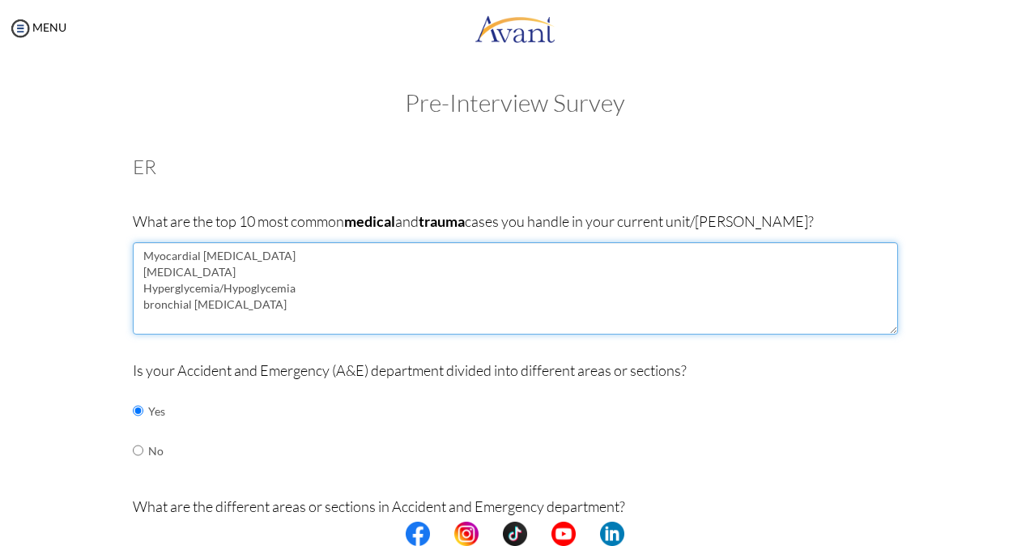
click at [141, 306] on textarea "Myocardial [MEDICAL_DATA] [MEDICAL_DATA] Hyperglycemia/Hypoglycemia bronchial […" at bounding box center [515, 288] width 765 height 92
click at [191, 304] on textarea "Myocardial [MEDICAL_DATA] [MEDICAL_DATA] Hyperglycemia/Hypoglycemia Bronchial […" at bounding box center [515, 288] width 765 height 92
click at [391, 261] on textarea "Myocardial [MEDICAL_DATA] [MEDICAL_DATA] Hyperglycemia/Hypoglycemia [MEDICAL_DA…" at bounding box center [515, 288] width 765 height 92
click at [298, 322] on textarea "Myocardial [MEDICAL_DATA] [MEDICAL_DATA] Hyperglycemia/Hypoglycemia [MEDICAL_DA…" at bounding box center [515, 288] width 765 height 92
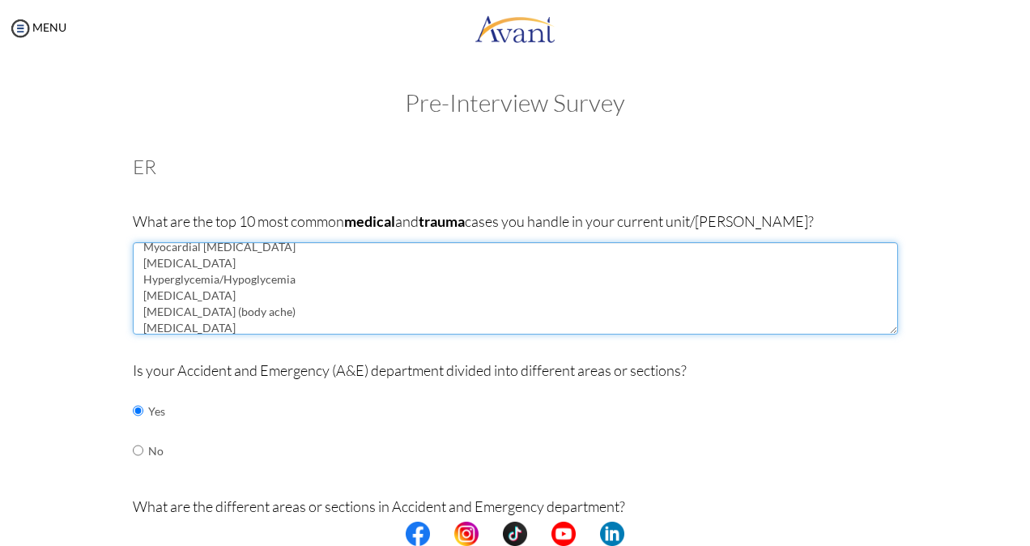
scroll to position [8, 0]
click at [290, 312] on textarea "Myocardial [MEDICAL_DATA] [MEDICAL_DATA] Hyperglycemia/Hypoglycemia [MEDICAL_DA…" at bounding box center [515, 288] width 765 height 92
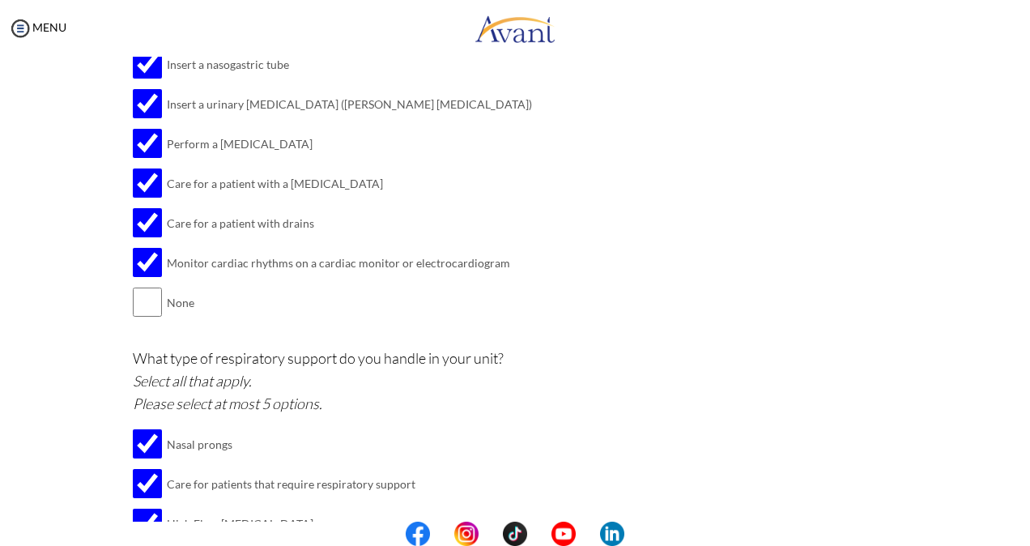
scroll to position [1956, 0]
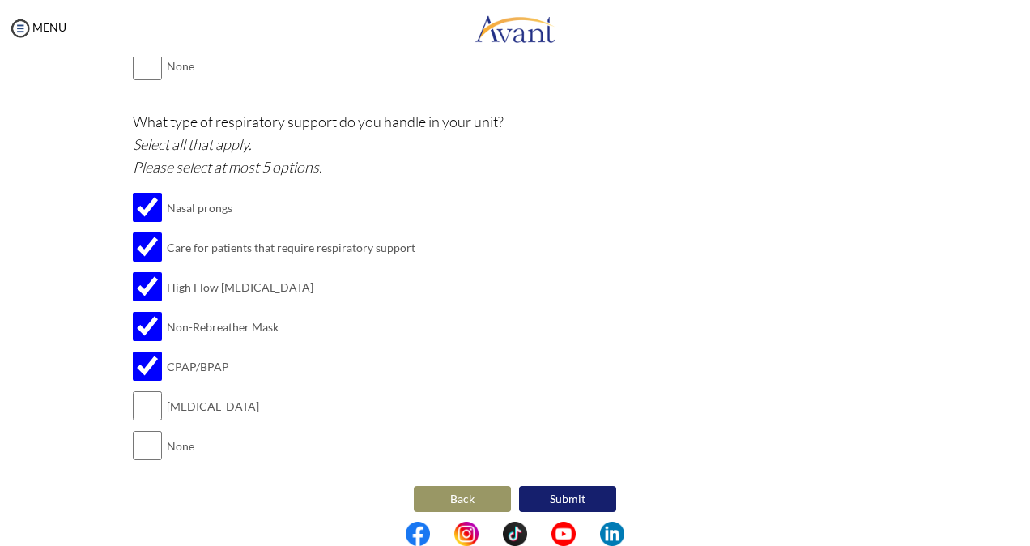
type textarea "Myocardial [MEDICAL_DATA] [MEDICAL_DATA] Hyperglycemia/Hypoglycemia [MEDICAL_DA…"
click at [565, 486] on button "Submit" at bounding box center [567, 499] width 97 height 26
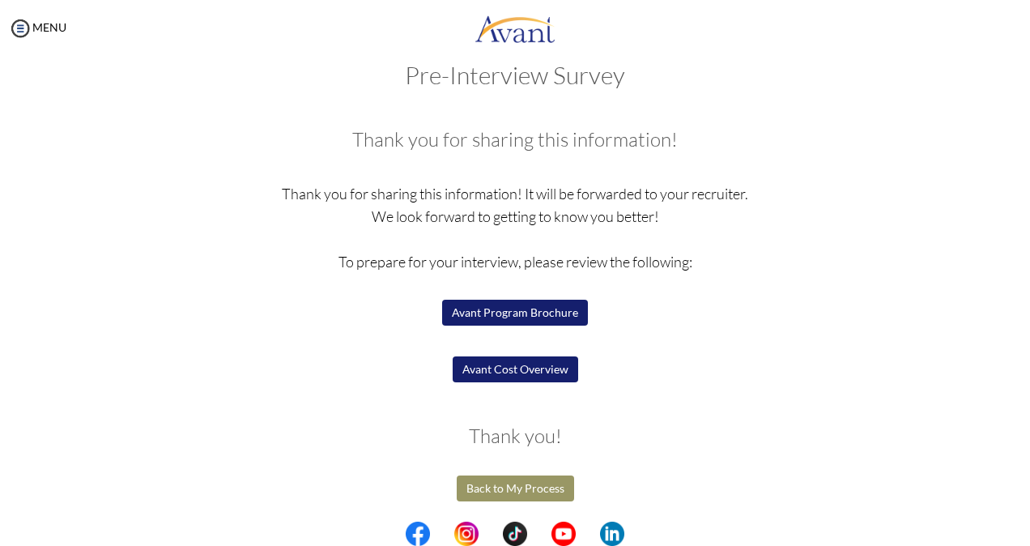
scroll to position [28, 0]
click at [543, 376] on button "Avant Cost Overview" at bounding box center [514, 369] width 125 height 26
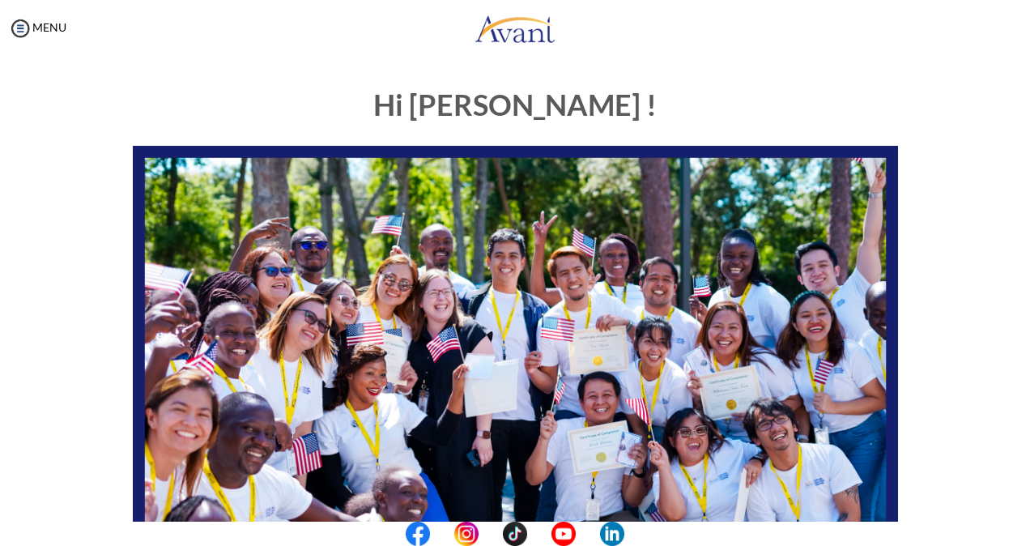
scroll to position [354, 0]
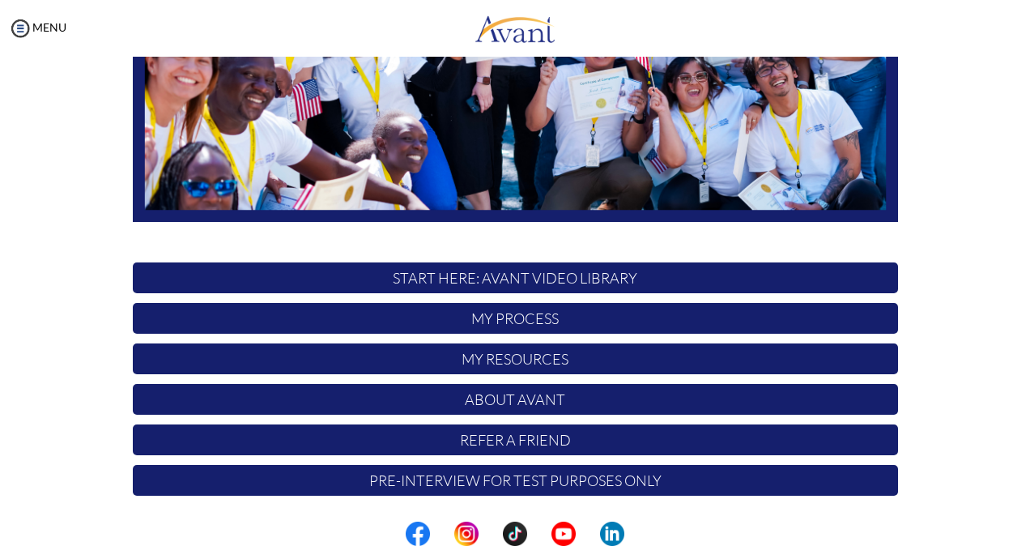
click at [480, 485] on p "Pre-Interview for test purposes only" at bounding box center [515, 480] width 765 height 31
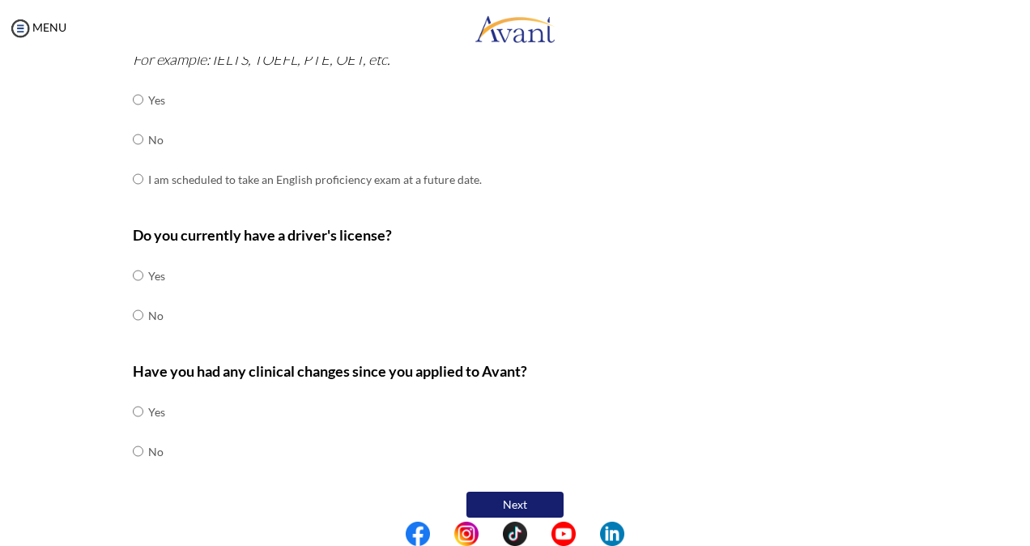
scroll to position [487, 0]
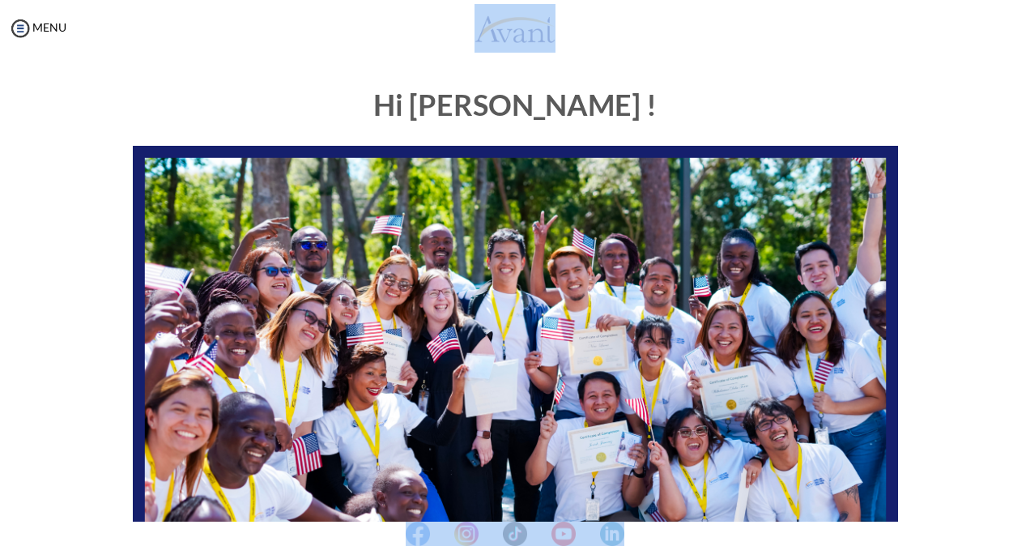
drag, startPoint x: 358, startPoint y: 120, endPoint x: 371, endPoint y: -60, distance: 180.2
click at [371, 0] on html "Maintenance break. Please come back in 2 hours. MENU My Status What is the next…" at bounding box center [515, 273] width 1030 height 546
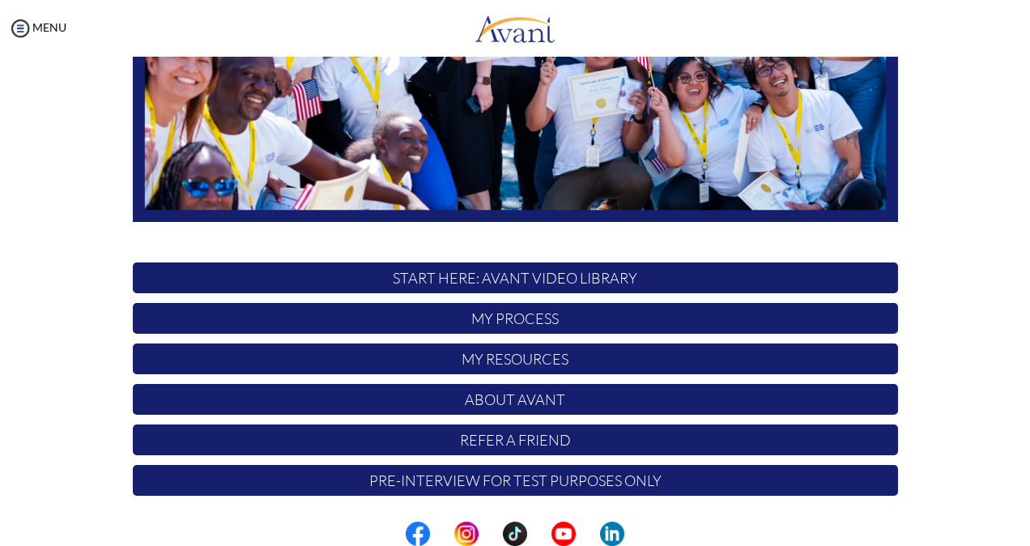
click at [478, 309] on p "My Process" at bounding box center [515, 318] width 765 height 31
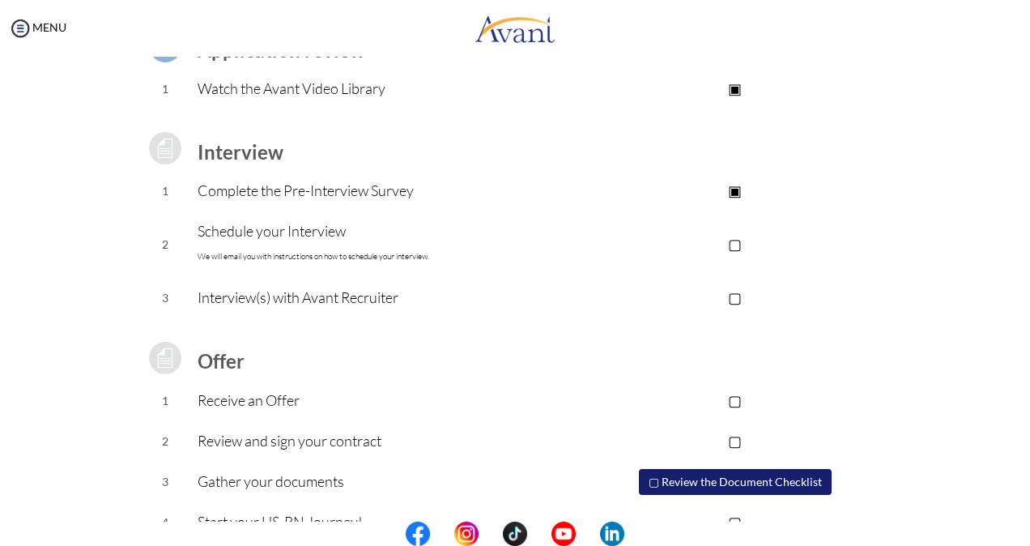
scroll to position [159, 0]
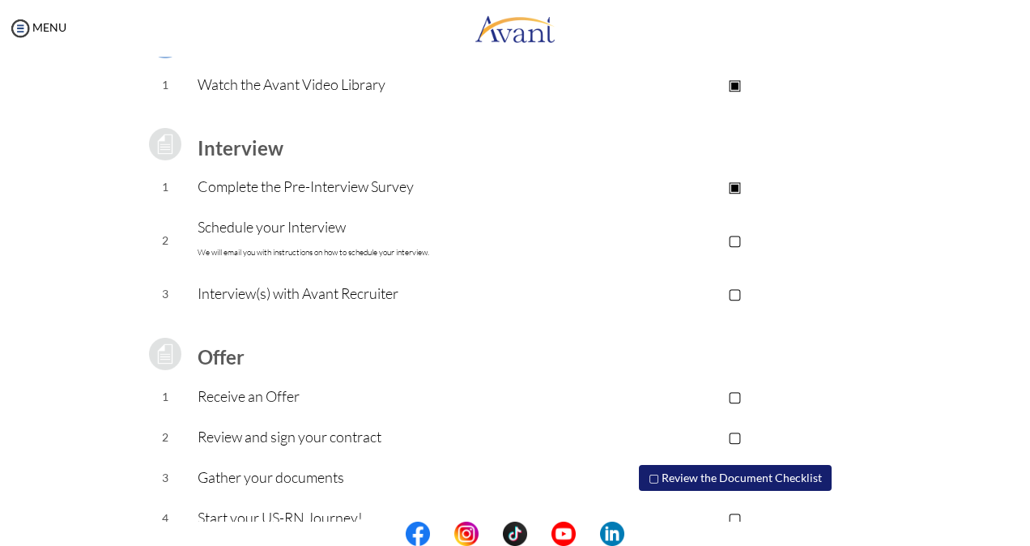
click at [441, 245] on p "Schedule your Interview We will email you with instructions on how to schedule …" at bounding box center [385, 239] width 375 height 49
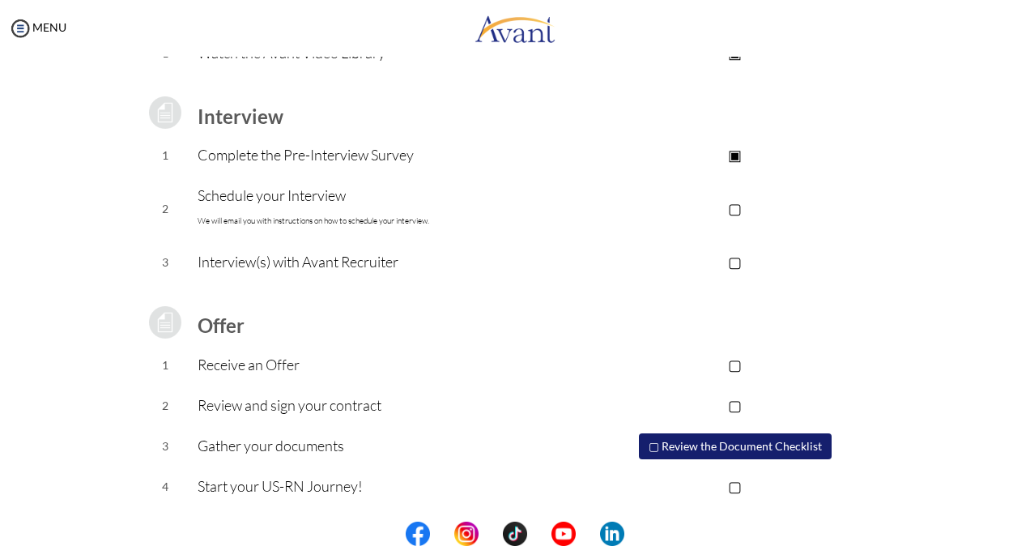
click at [723, 452] on button "▢ Review the Document Checklist" at bounding box center [735, 446] width 193 height 26
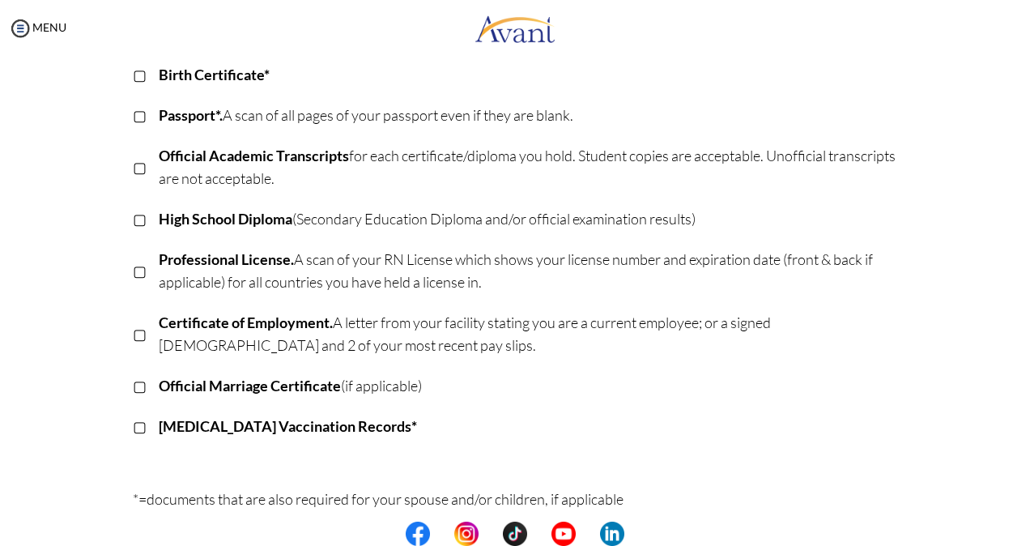
scroll to position [253, 0]
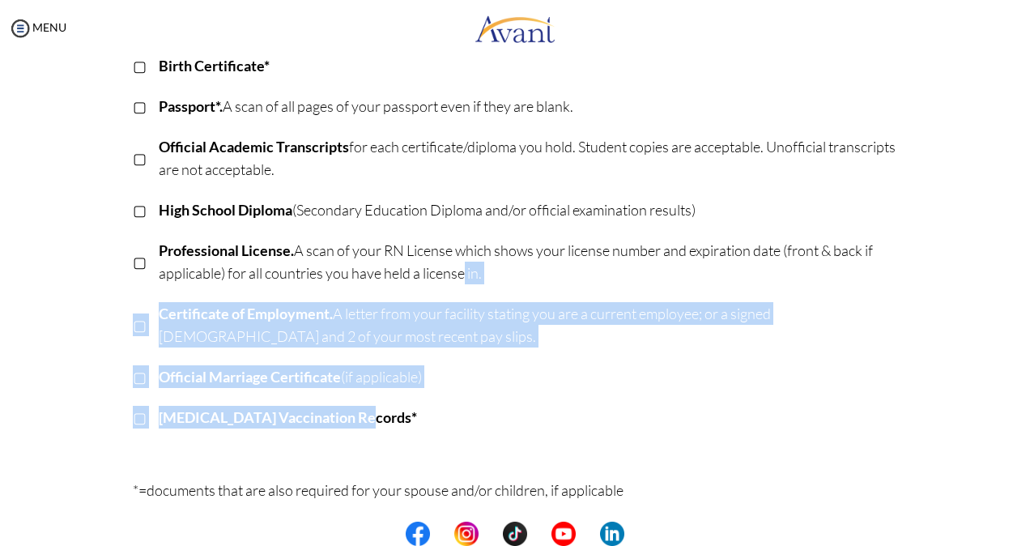
drag, startPoint x: 448, startPoint y: 287, endPoint x: 702, endPoint y: 419, distance: 285.6
click at [702, 419] on tbody "▢ Avant Resume ( Template ) ▢ Birth Certificate* ▢ Passport*. A scan of all pag…" at bounding box center [515, 222] width 765 height 432
click at [702, 419] on p "[MEDICAL_DATA] Vaccination Records*" at bounding box center [528, 417] width 739 height 23
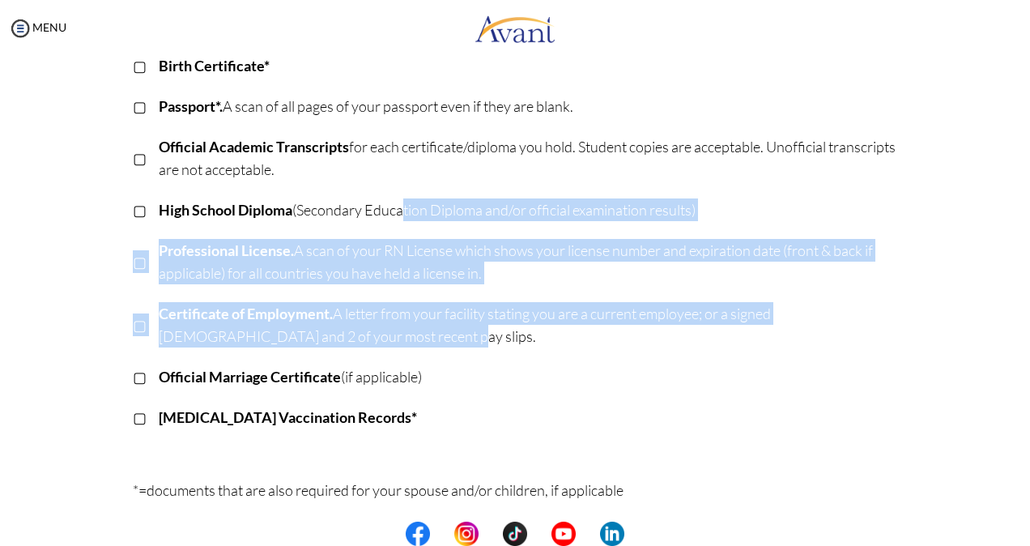
drag, startPoint x: 389, startPoint y: 195, endPoint x: 591, endPoint y: 363, distance: 262.7
click at [591, 363] on tbody "▢ Avant Resume ( Template ) ▢ Birth Certificate* ▢ Passport*. A scan of all pag…" at bounding box center [515, 222] width 765 height 432
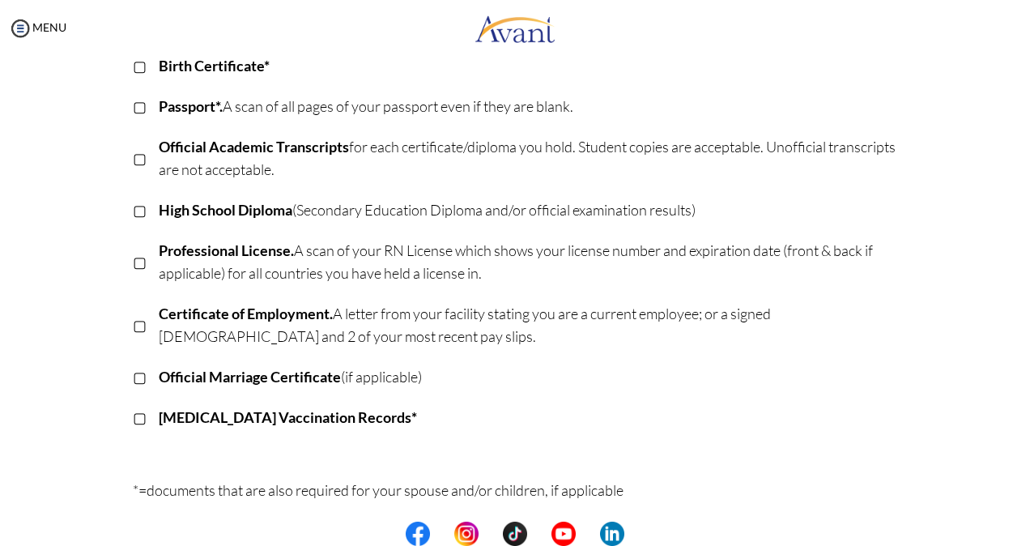
click at [576, 435] on td "[MEDICAL_DATA] Vaccination Records*" at bounding box center [528, 417] width 739 height 40
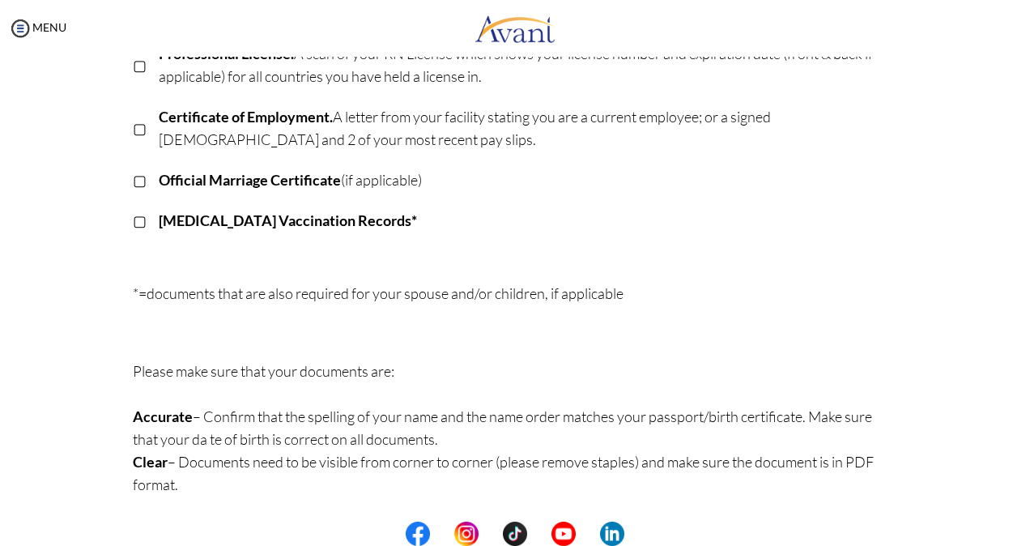
scroll to position [0, 0]
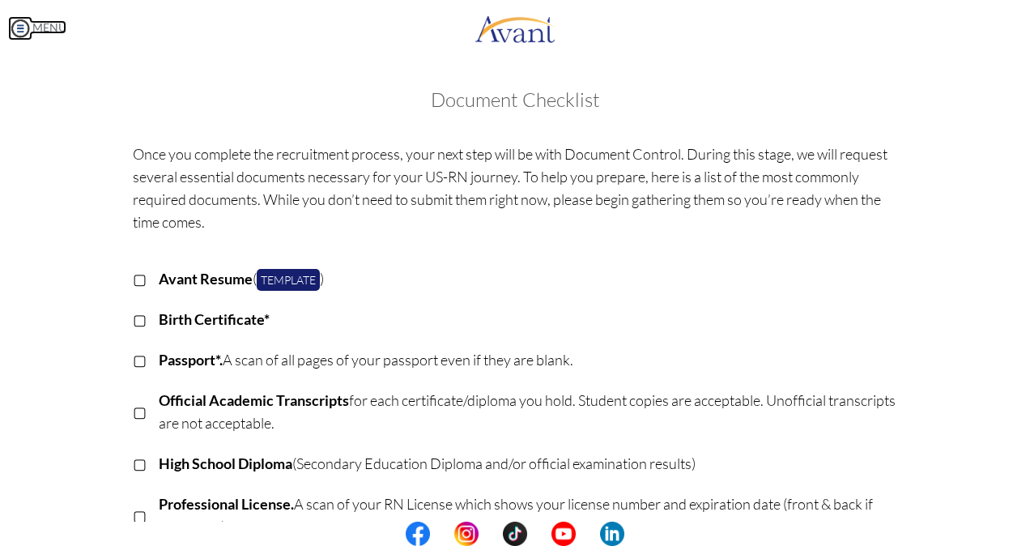
click at [22, 26] on img at bounding box center [20, 28] width 24 height 24
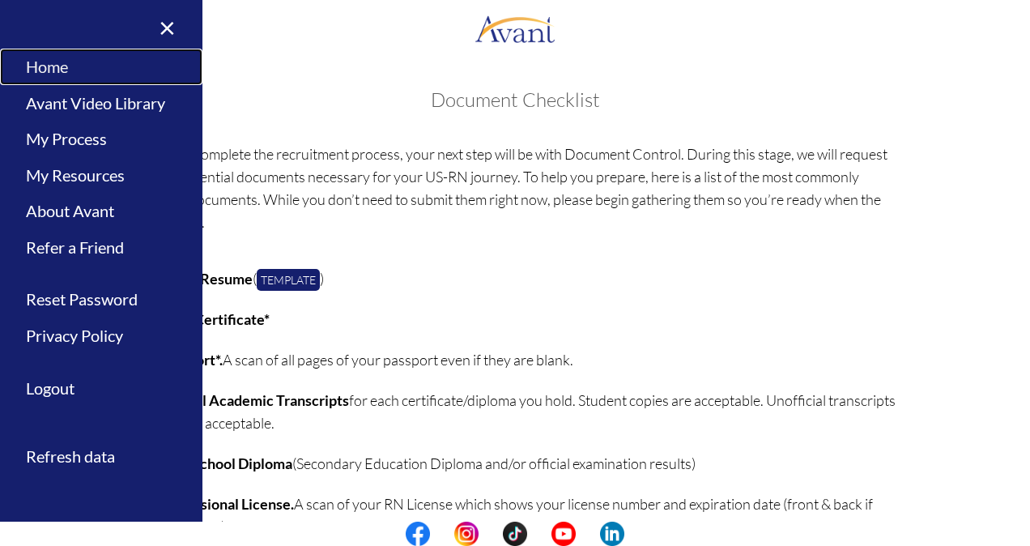
click at [85, 72] on link "Home" at bounding box center [101, 67] width 202 height 36
